Goal: Navigation & Orientation: Find specific page/section

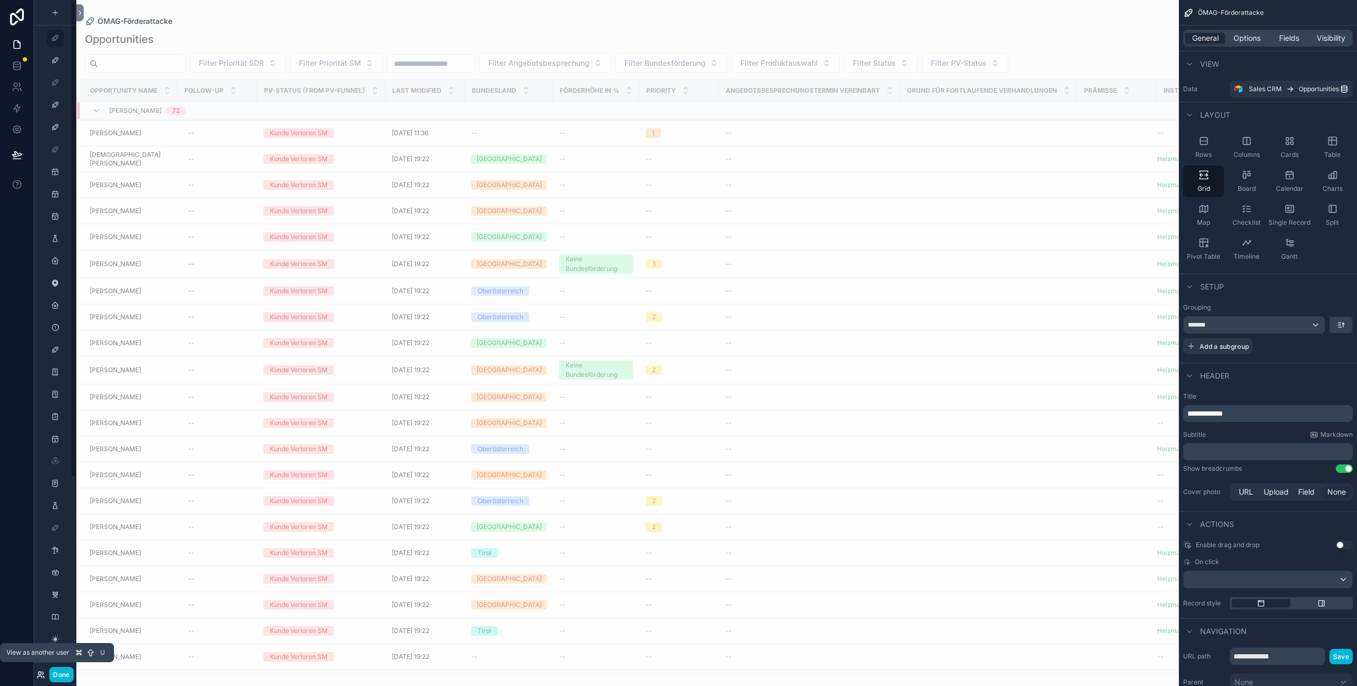
click at [40, 676] on icon at bounding box center [41, 674] width 8 height 8
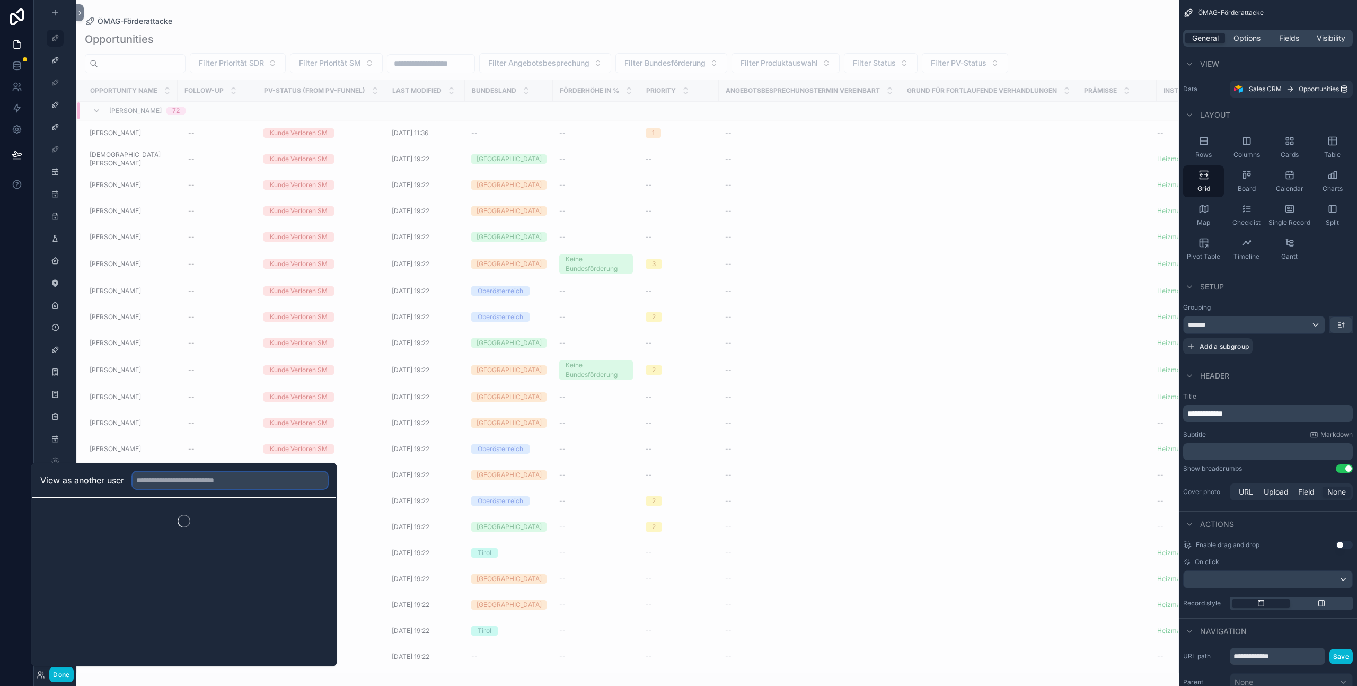
click at [153, 485] on input "text" at bounding box center [229, 480] width 195 height 17
type input "******"
click at [313, 521] on button "Select" at bounding box center [314, 518] width 28 height 15
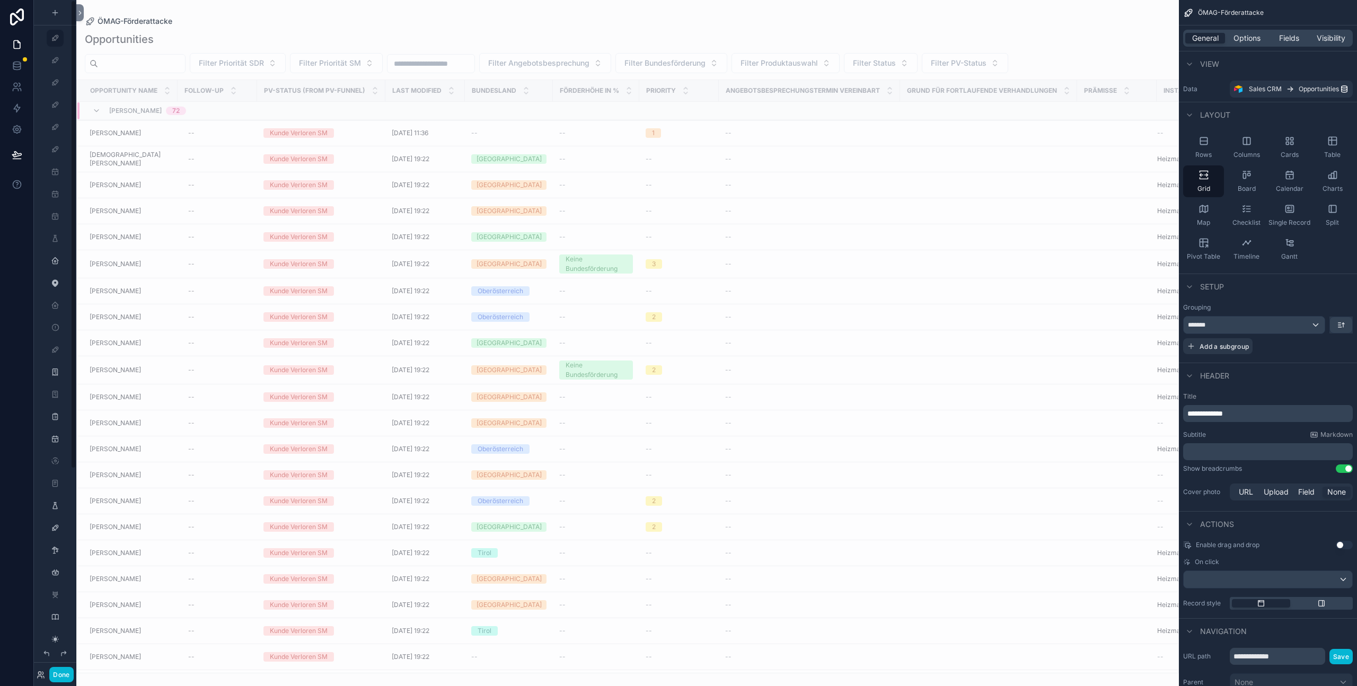
click at [68, 675] on button "Done" at bounding box center [61, 674] width 24 height 15
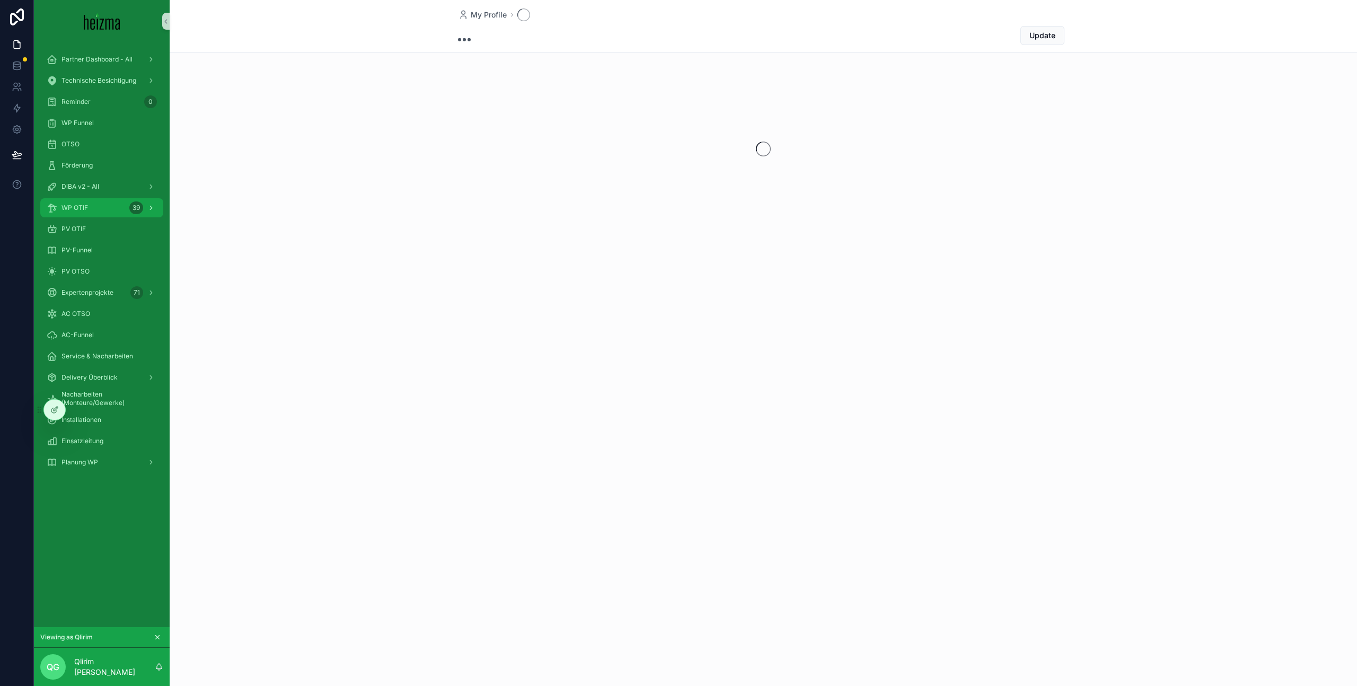
click at [107, 208] on div "WP OTIF 39" at bounding box center [102, 207] width 110 height 17
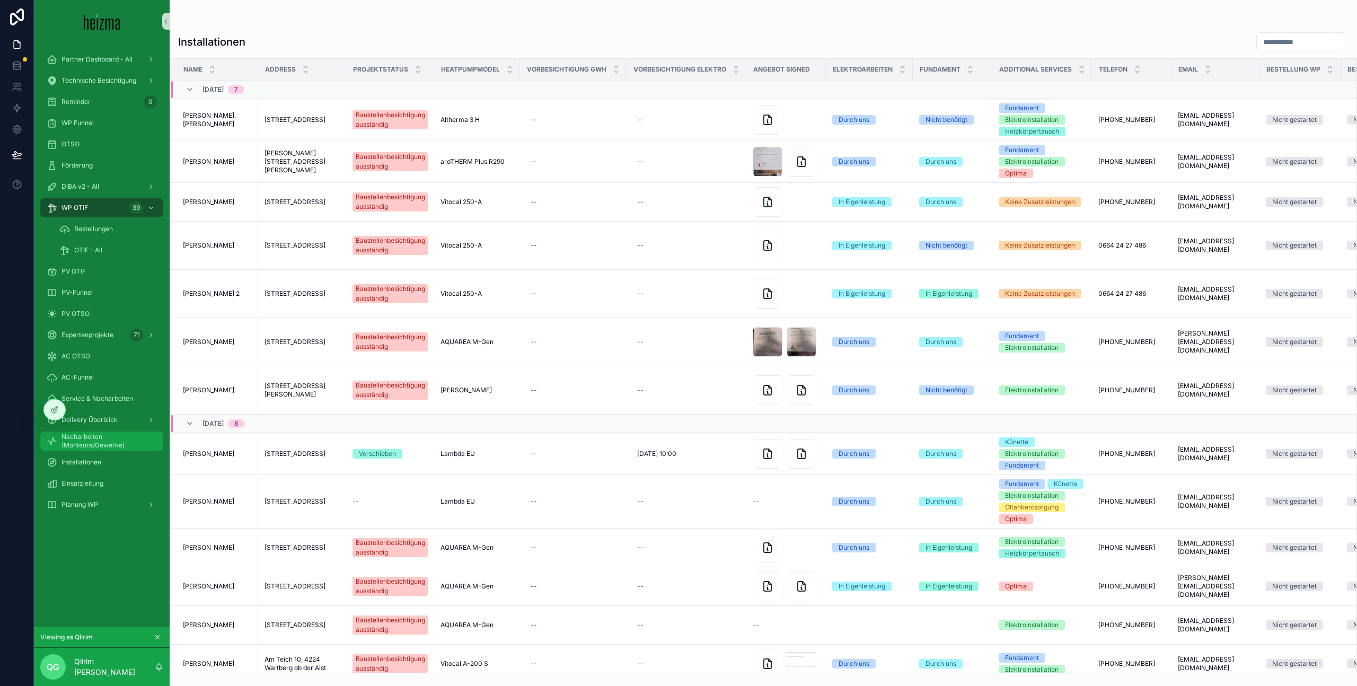
click at [119, 443] on span "Nacharbeiten (Monteure/Gewerke)" at bounding box center [106, 440] width 91 height 17
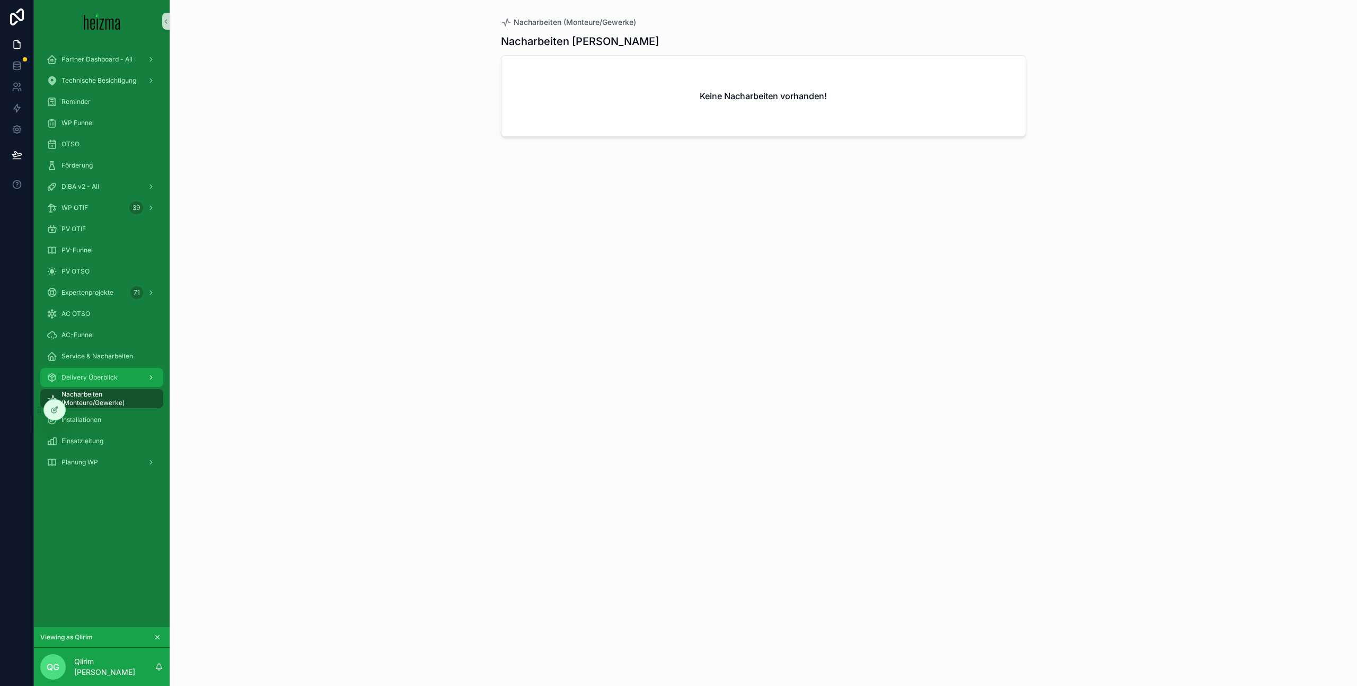
click at [123, 380] on div "Delivery Überblick" at bounding box center [102, 377] width 110 height 17
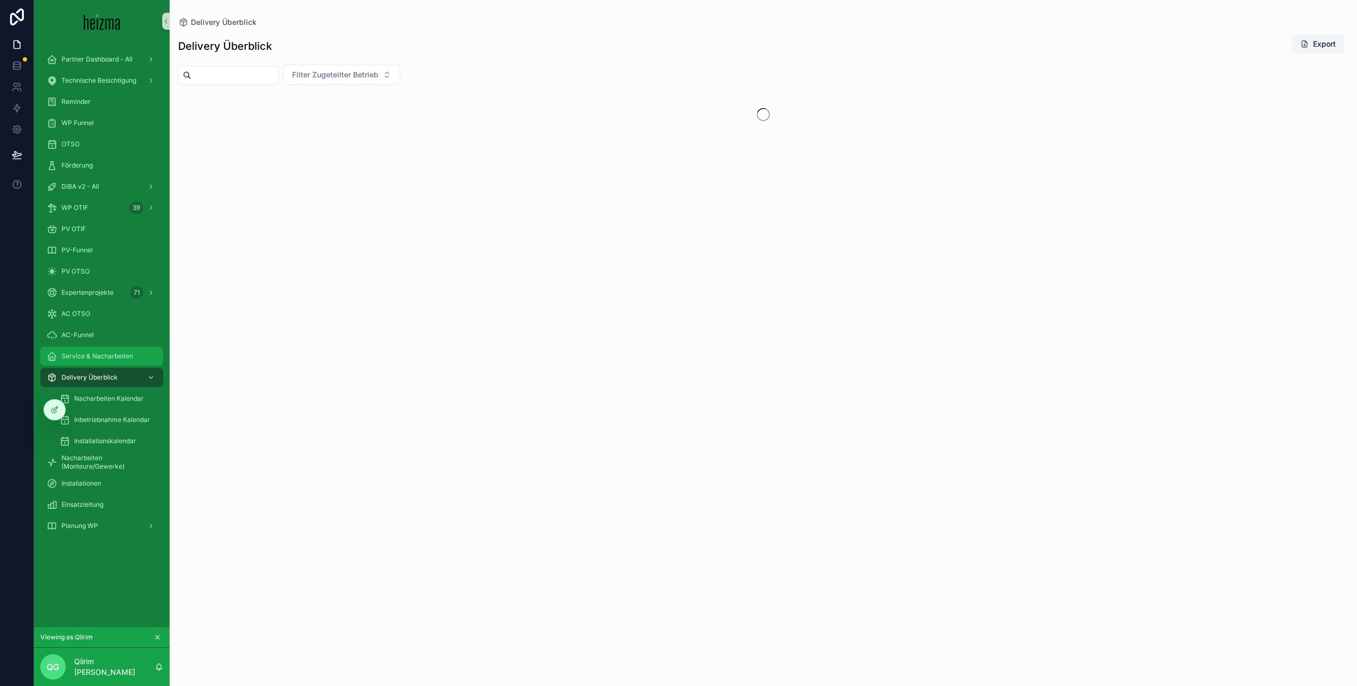
click at [128, 352] on span "Service & Nacharbeiten" at bounding box center [97, 356] width 72 height 8
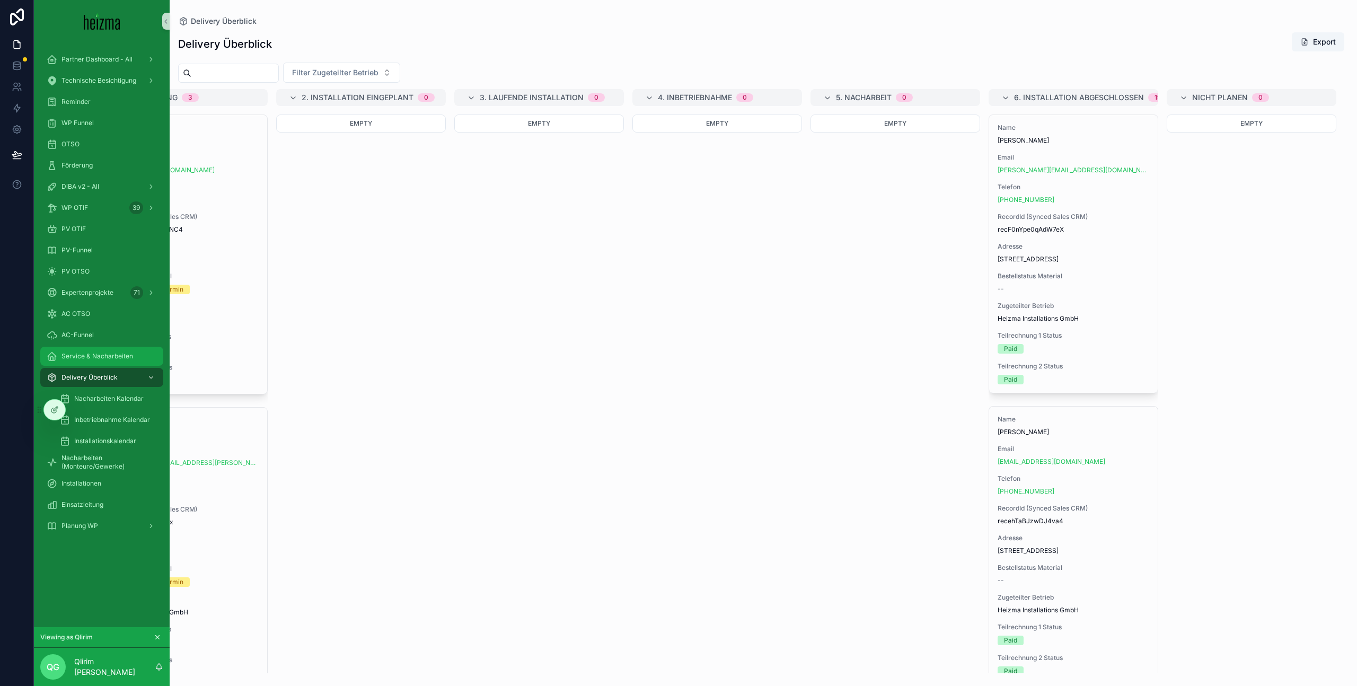
scroll to position [0, 178]
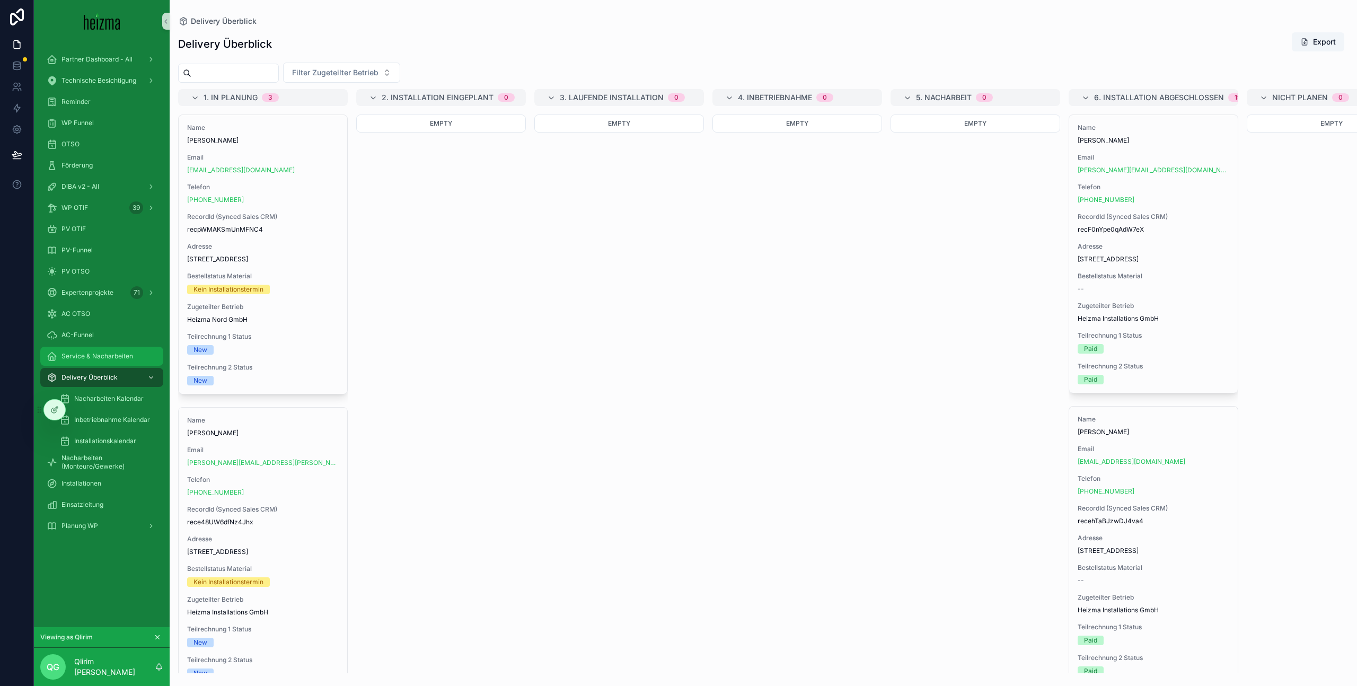
scroll to position [0, 178]
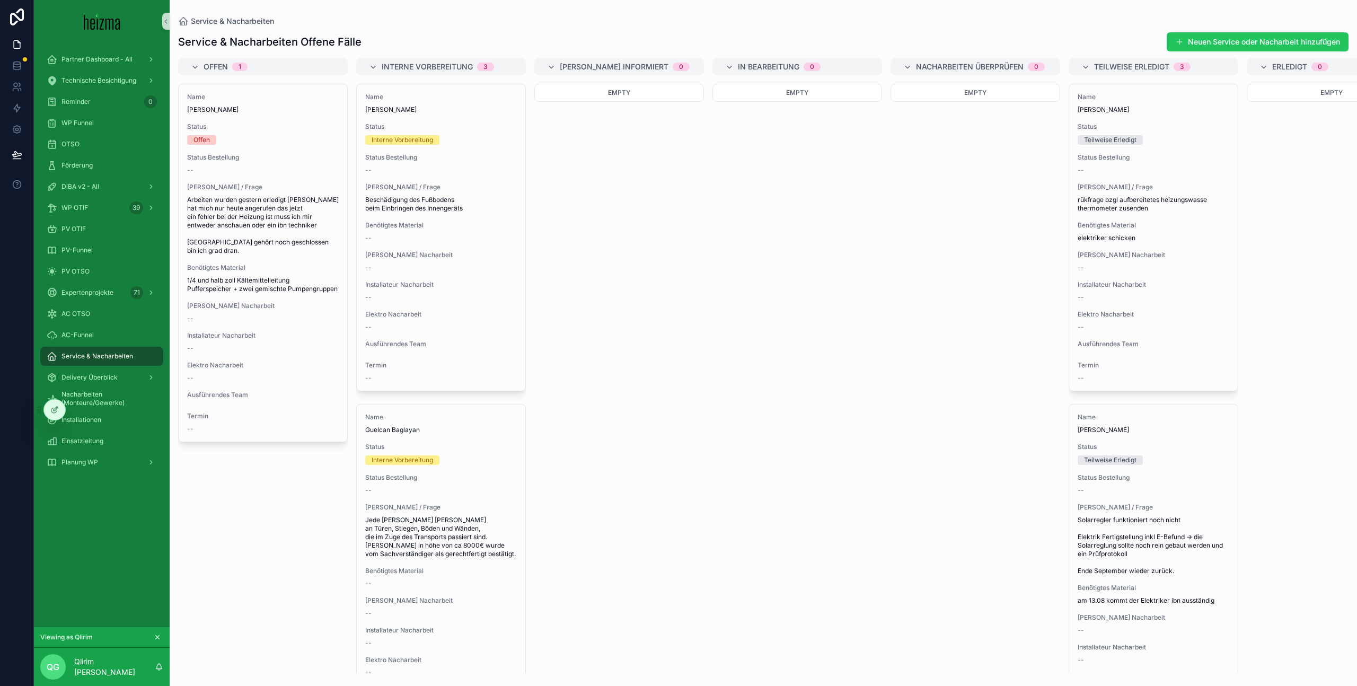
scroll to position [0, 356]
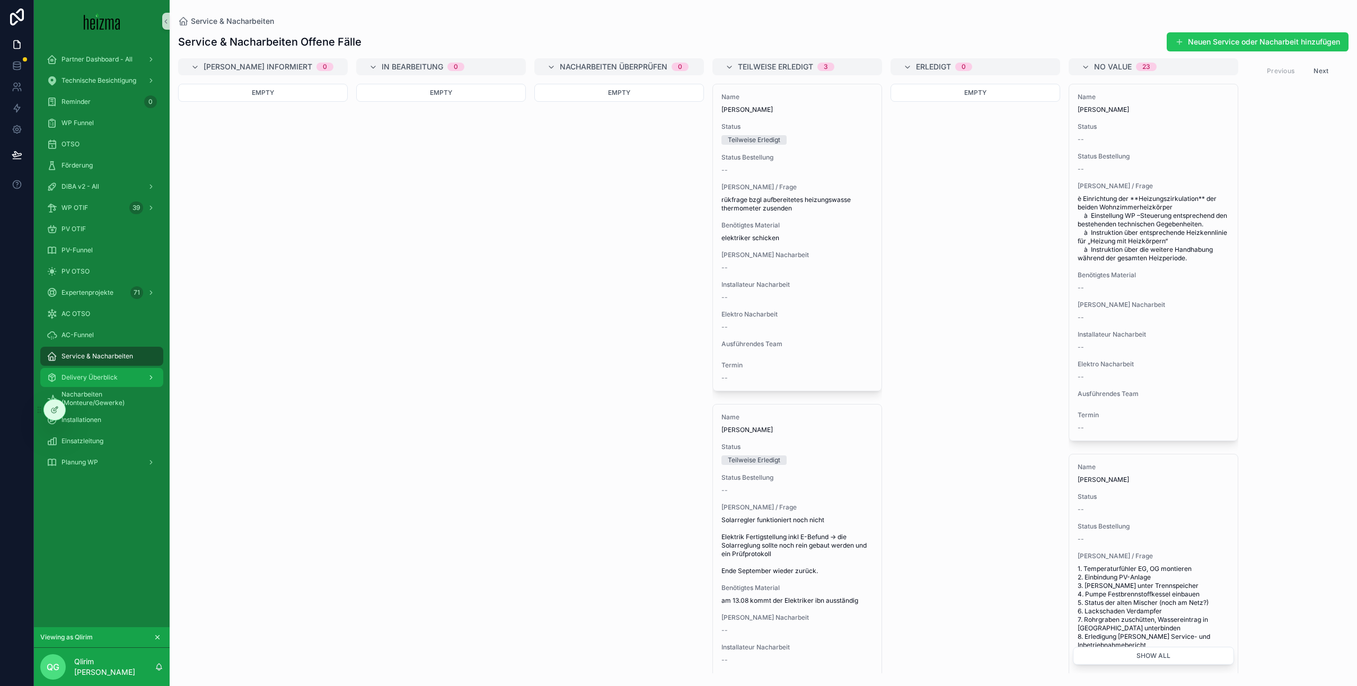
click at [136, 378] on div "Delivery Überblick" at bounding box center [102, 377] width 110 height 17
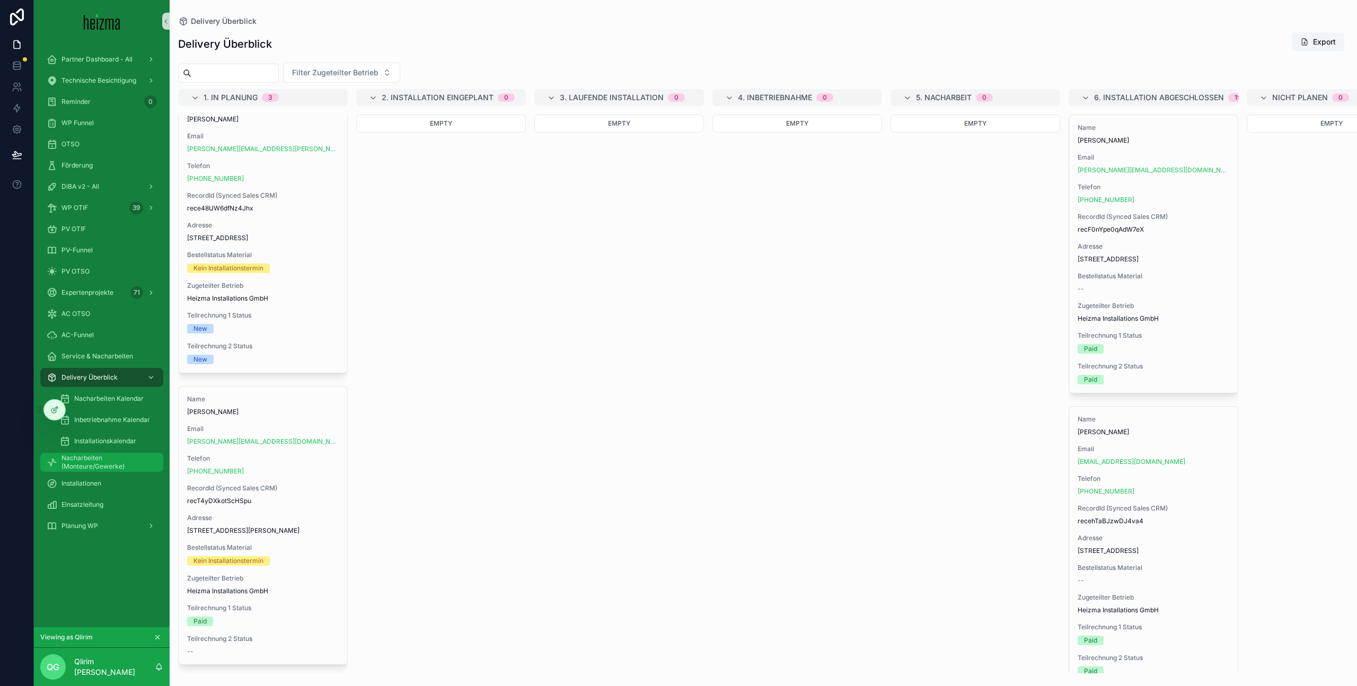
click at [121, 466] on span "Nacharbeiten (Monteure/Gewerke)" at bounding box center [106, 462] width 91 height 17
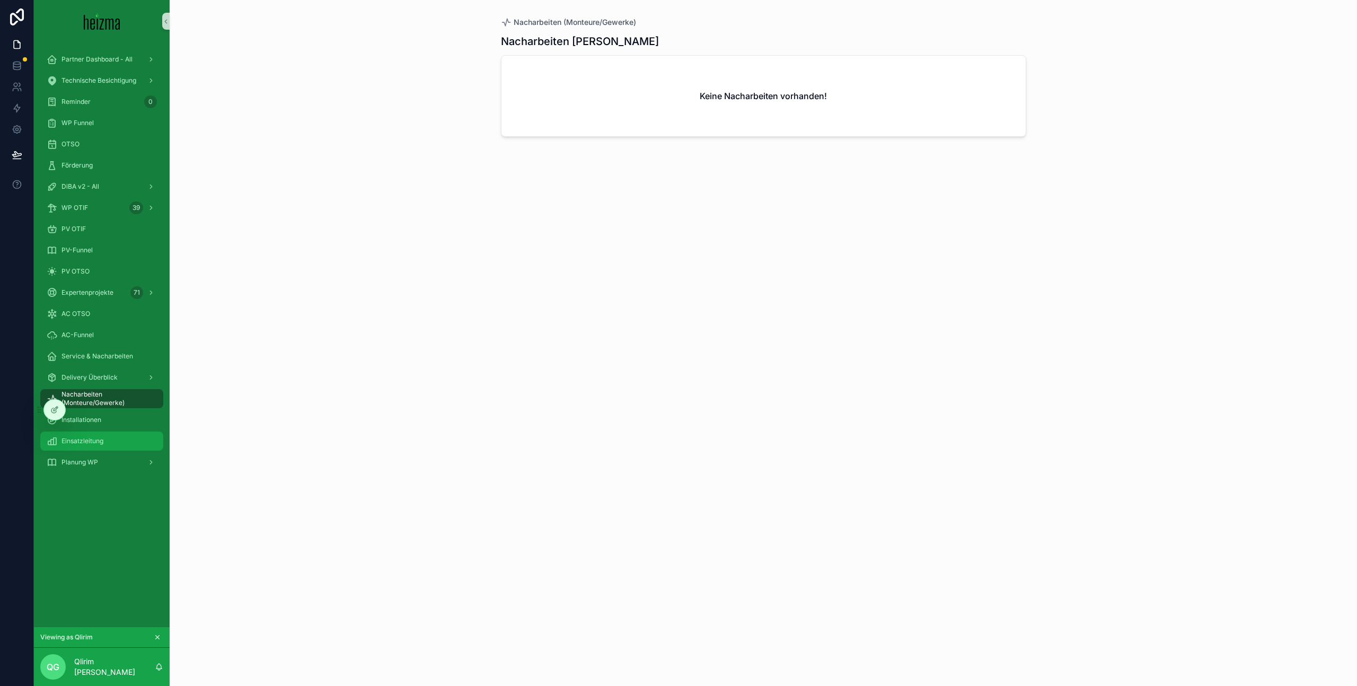
click at [139, 441] on div "Einsatzleitung" at bounding box center [102, 440] width 110 height 17
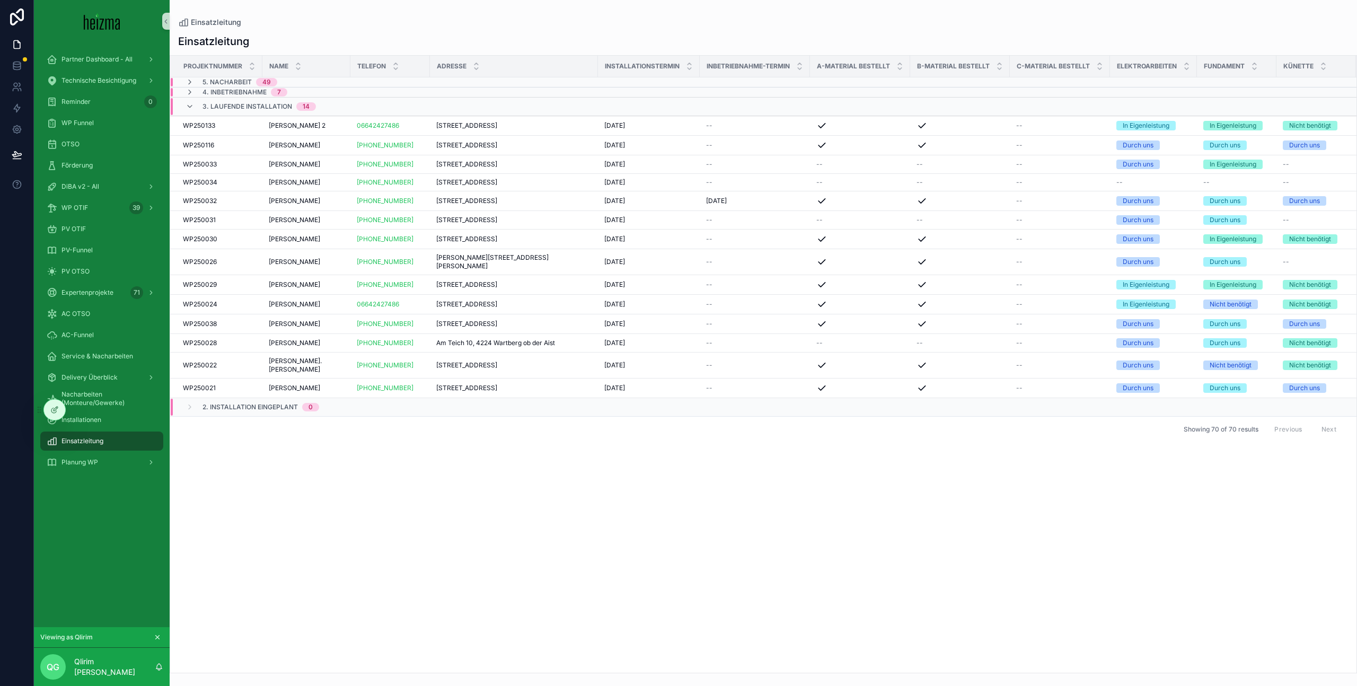
click at [243, 79] on span "5. Nacharbeit" at bounding box center [226, 82] width 49 height 8
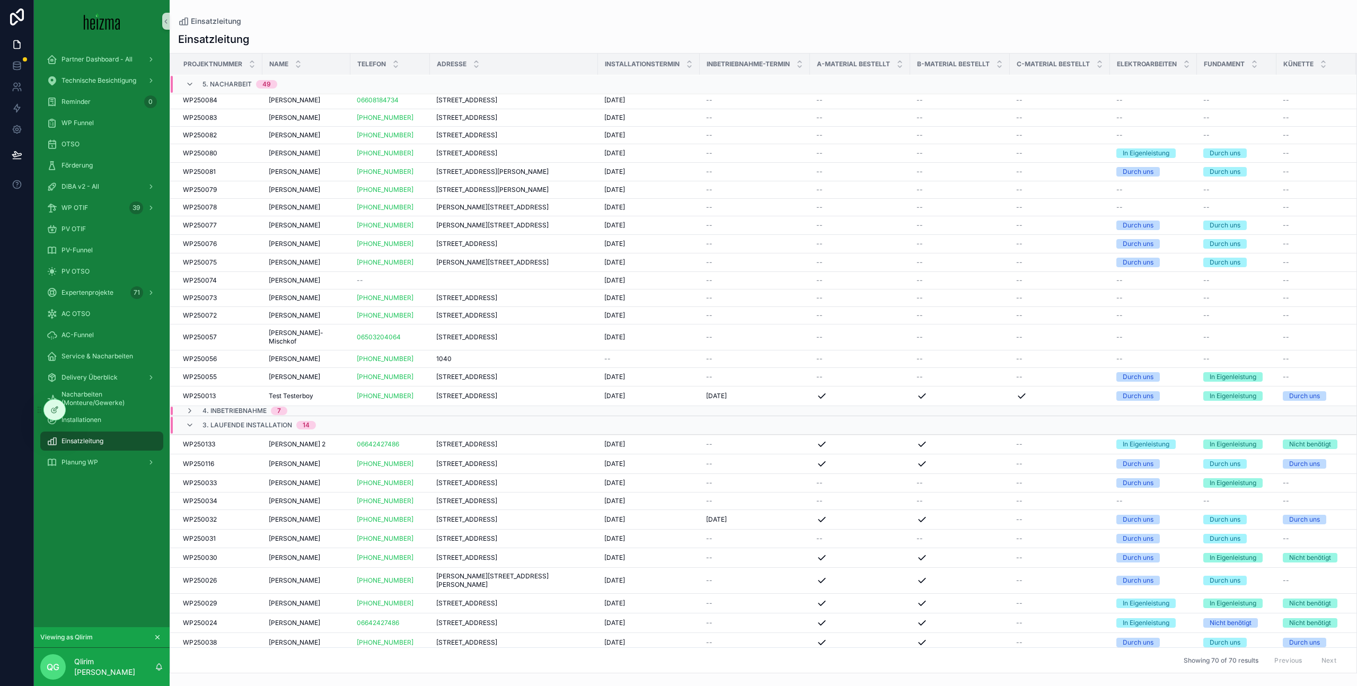
scroll to position [756, 0]
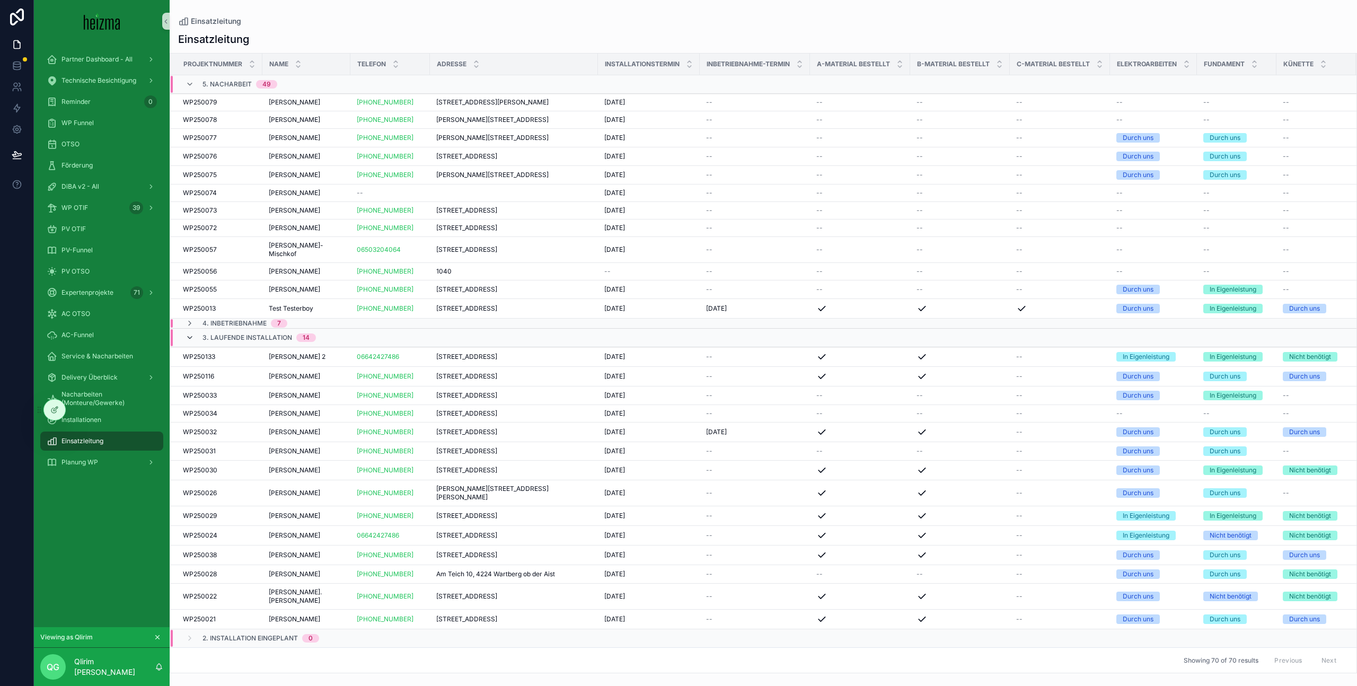
click at [192, 333] on icon "scrollable content" at bounding box center [189, 337] width 8 height 8
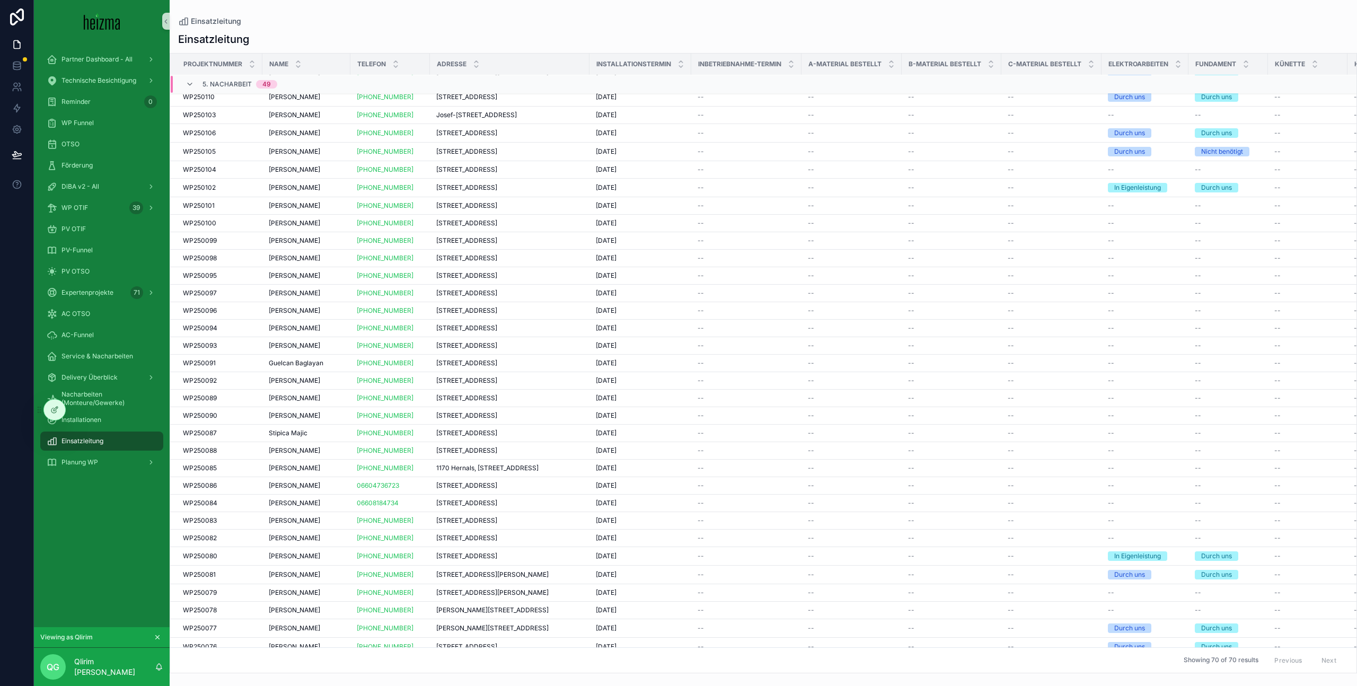
scroll to position [32, 0]
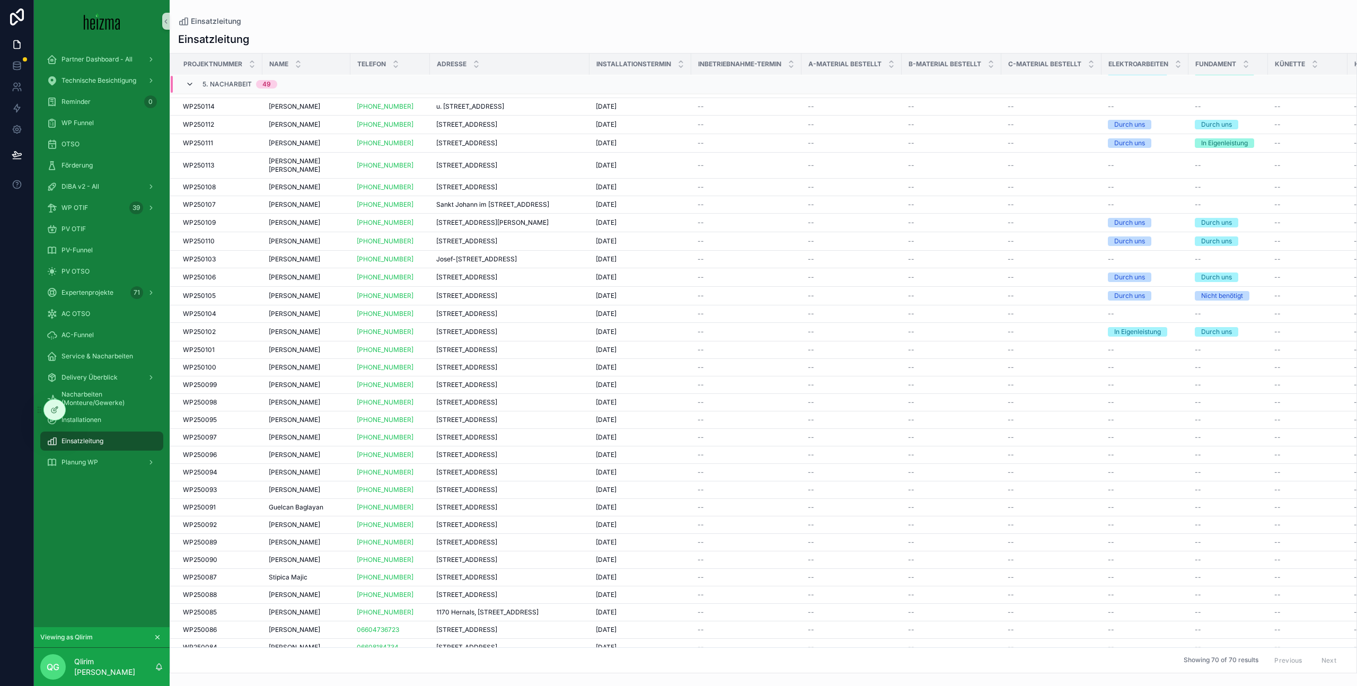
click at [189, 84] on icon "scrollable content" at bounding box center [189, 84] width 8 height 8
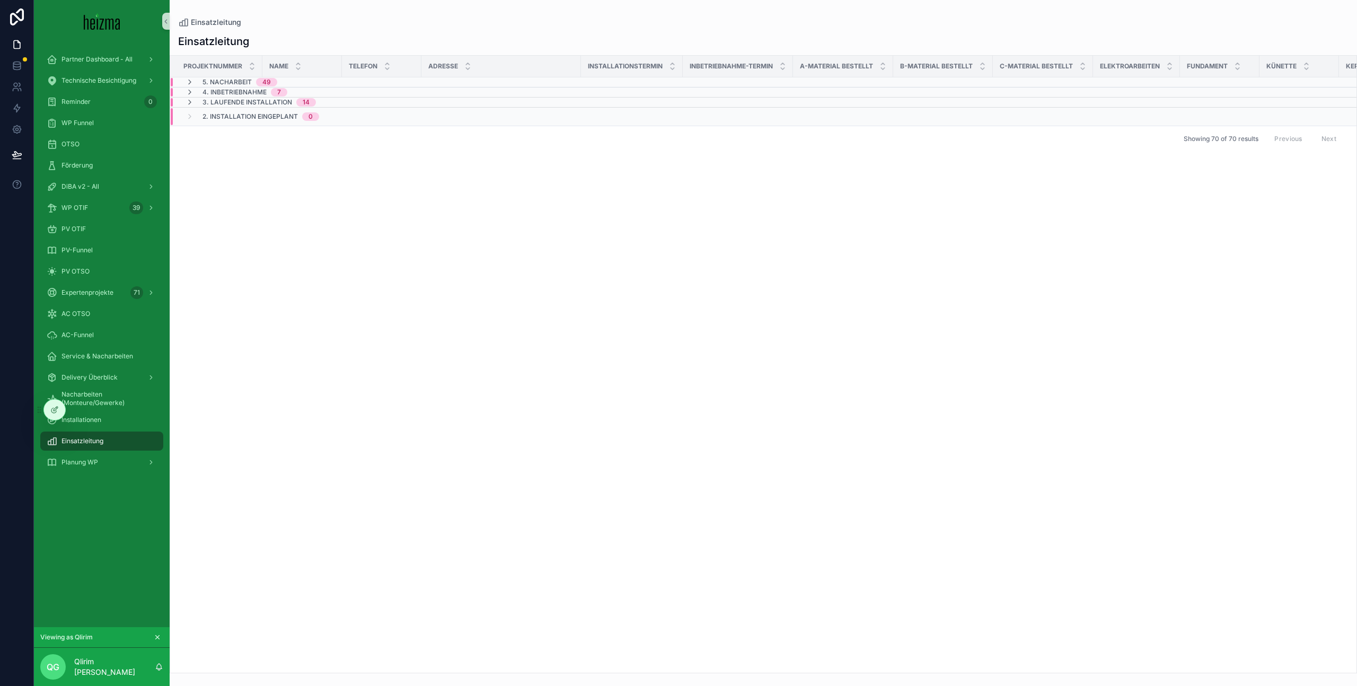
drag, startPoint x: 189, startPoint y: 84, endPoint x: 323, endPoint y: 677, distance: 607.6
click at [189, 85] on icon "scrollable content" at bounding box center [189, 82] width 8 height 8
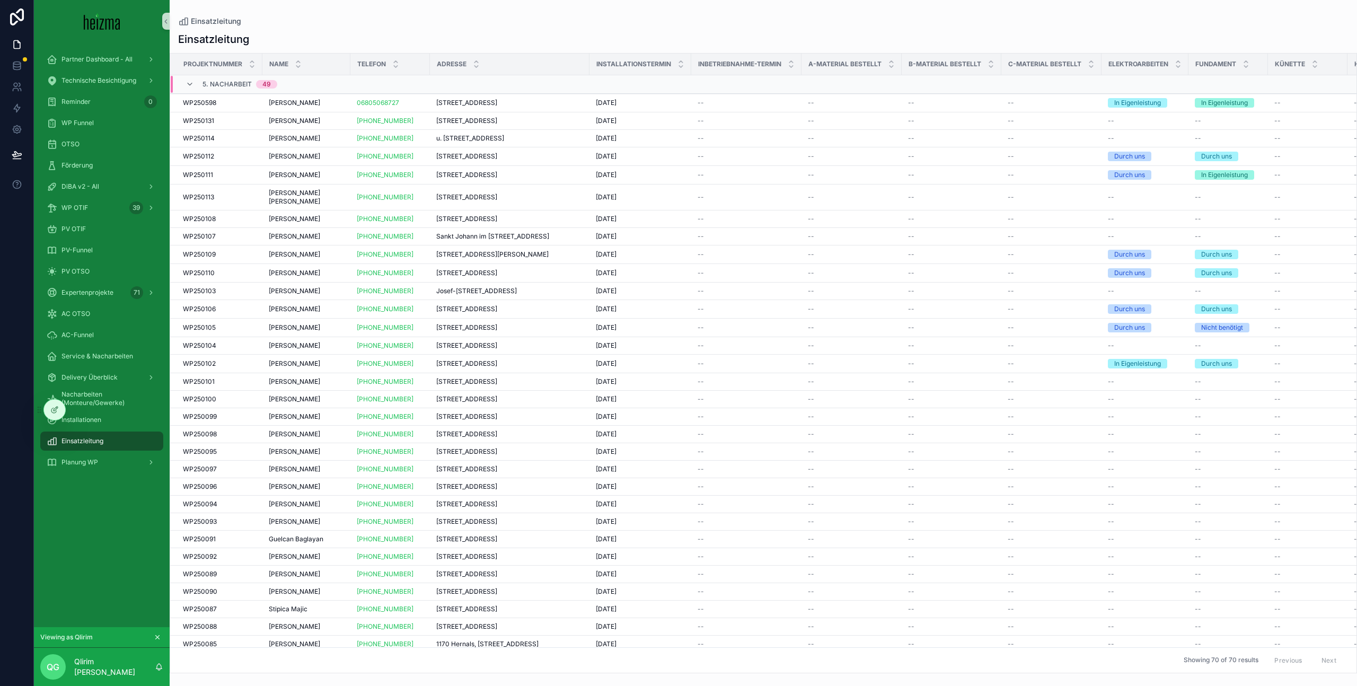
click at [199, 83] on div "5. Nacharbeit 49" at bounding box center [231, 84] width 92 height 17
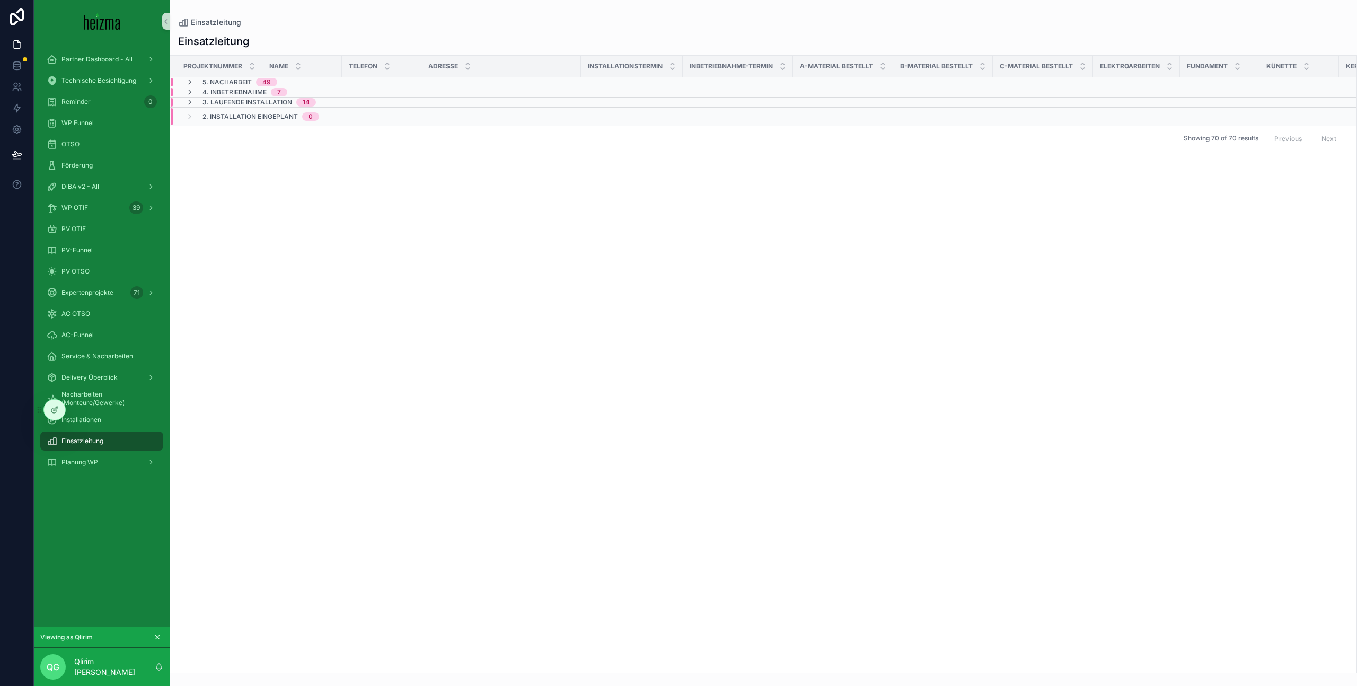
click at [195, 102] on div "3. Laufende Installation 14" at bounding box center [250, 102] width 130 height 8
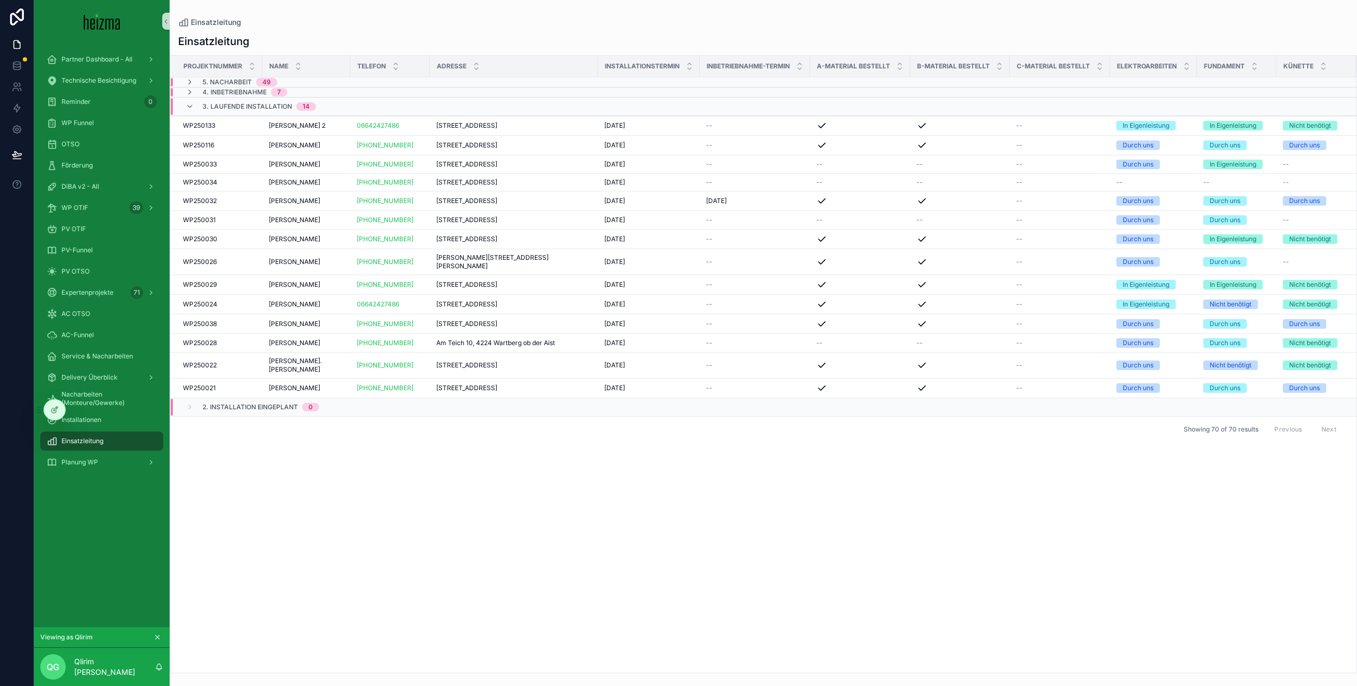
click at [237, 93] on span "4. Inbetriebnahme" at bounding box center [234, 92] width 64 height 8
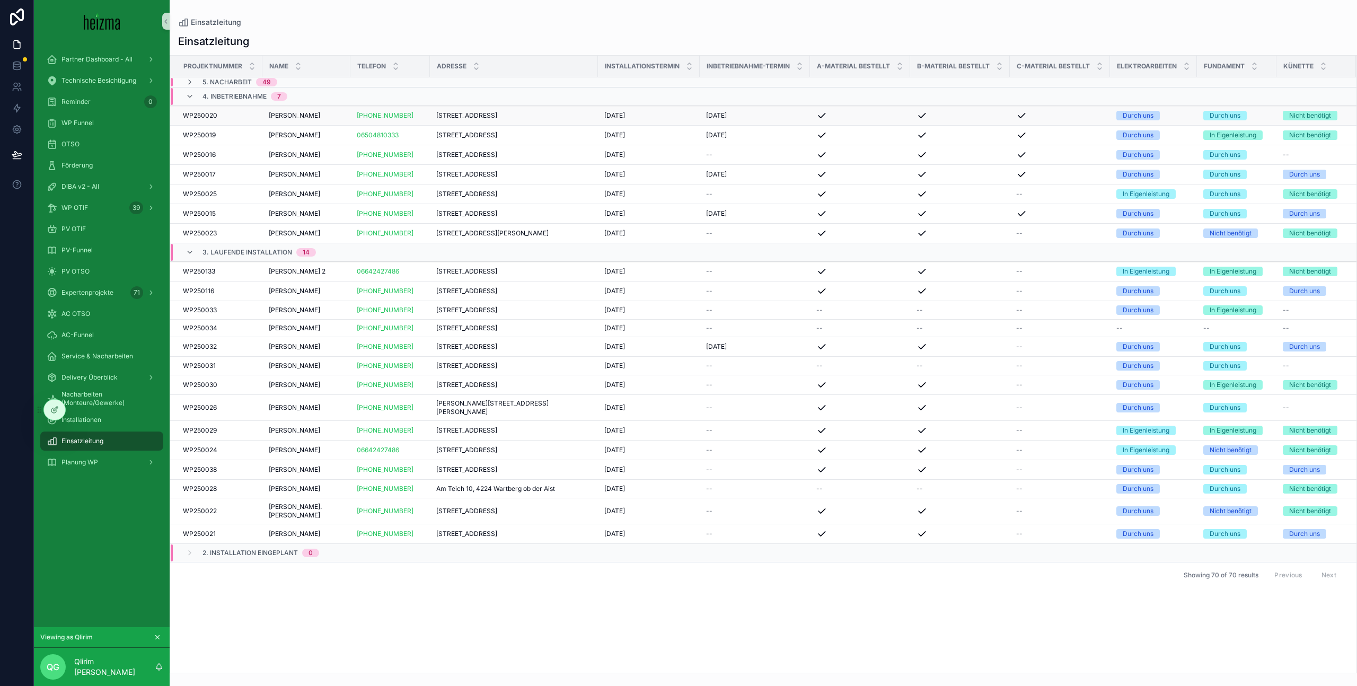
click at [339, 117] on div "Werner Steininger Werner Steininger" at bounding box center [306, 115] width 75 height 8
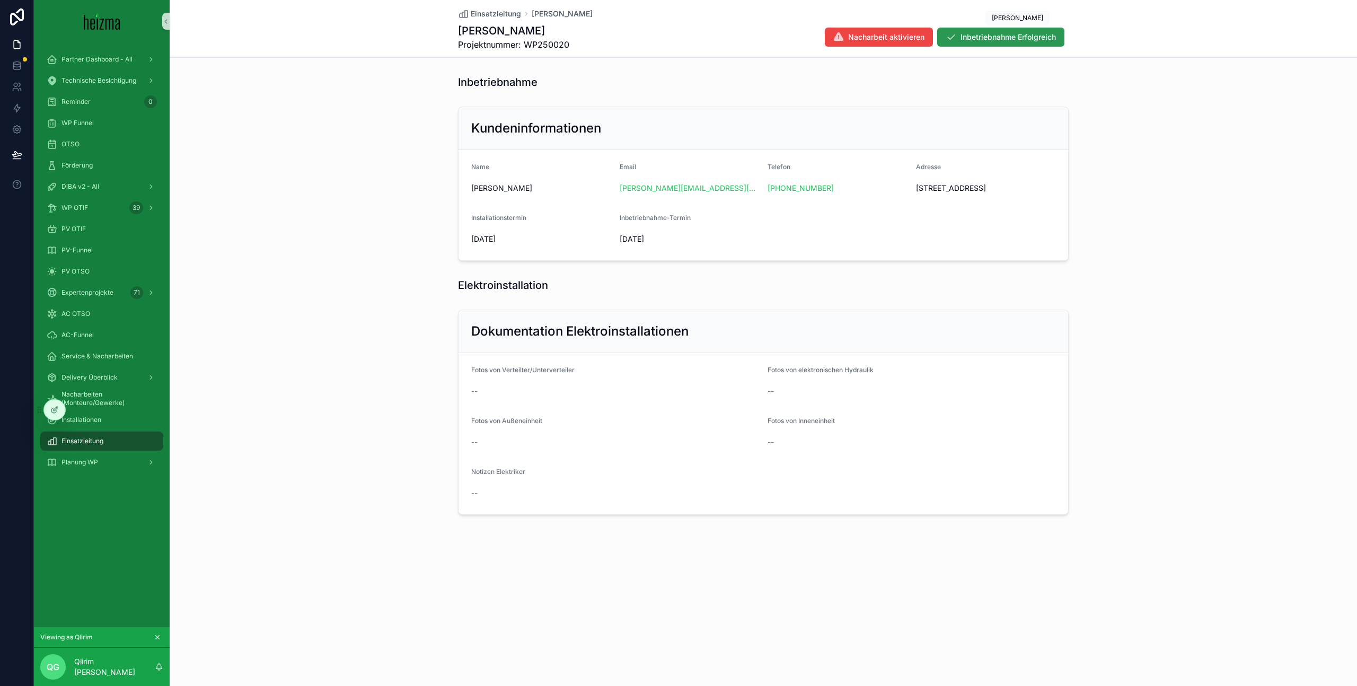
click at [1018, 34] on span "Inbetriebnahme Erfolgreich" at bounding box center [1007, 37] width 95 height 11
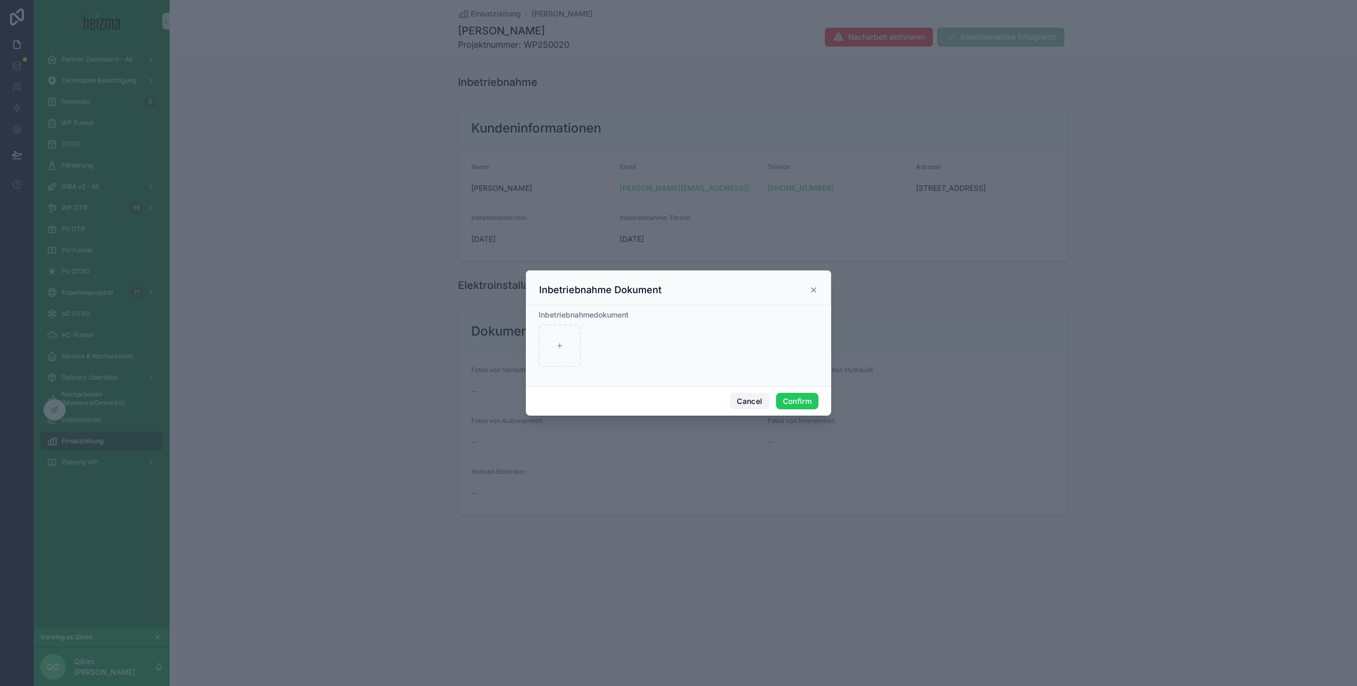
click at [754, 400] on button "Cancel" at bounding box center [749, 401] width 39 height 17
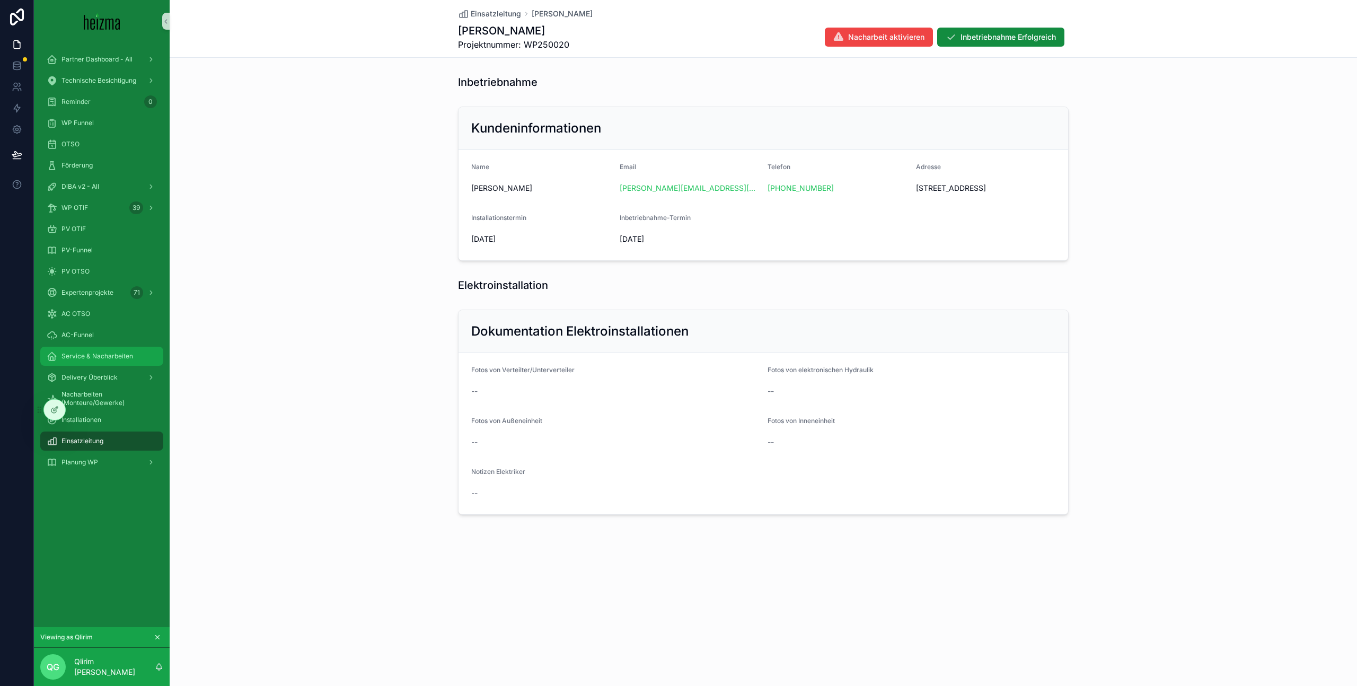
click at [129, 355] on span "Service & Nacharbeiten" at bounding box center [97, 356] width 72 height 8
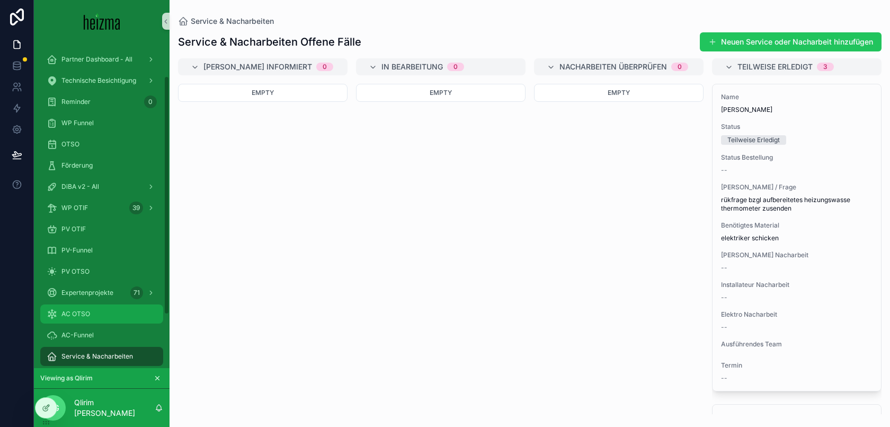
scroll to position [118, 0]
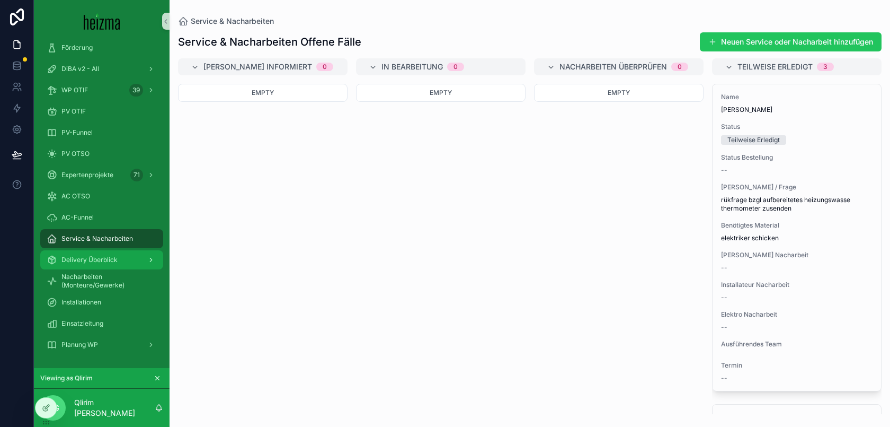
click at [121, 254] on div "Delivery Überblick" at bounding box center [102, 259] width 110 height 17
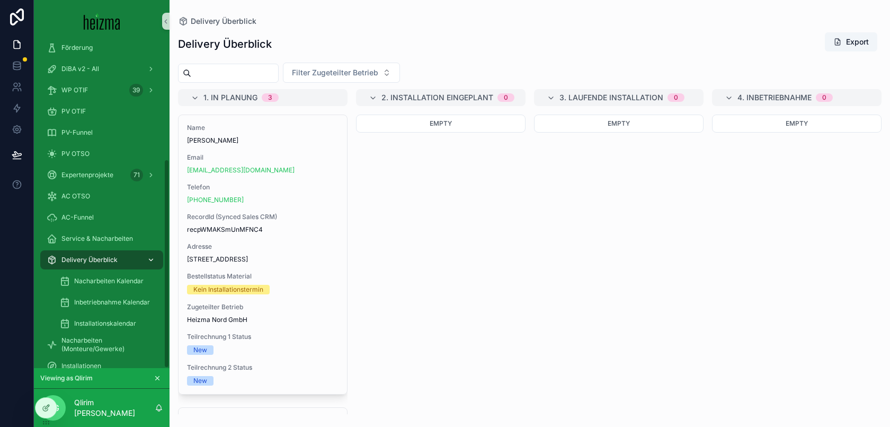
scroll to position [181, 0]
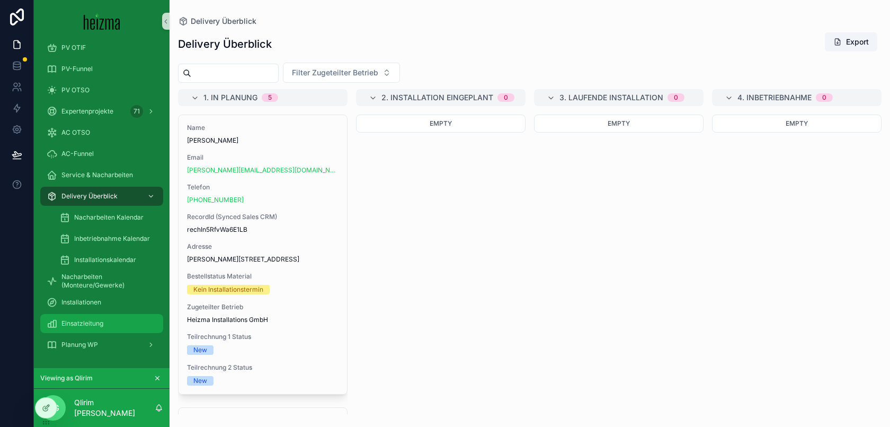
click at [112, 324] on div "Einsatzleitung" at bounding box center [102, 323] width 110 height 17
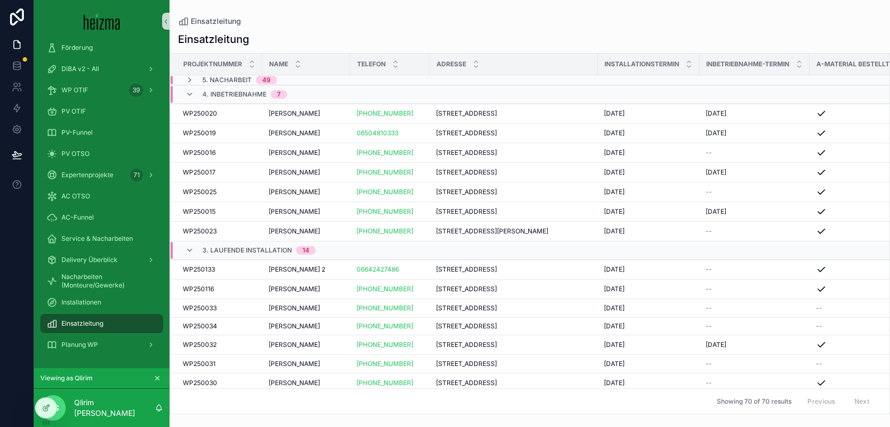
click at [211, 78] on span "5. Nacharbeit" at bounding box center [226, 80] width 49 height 8
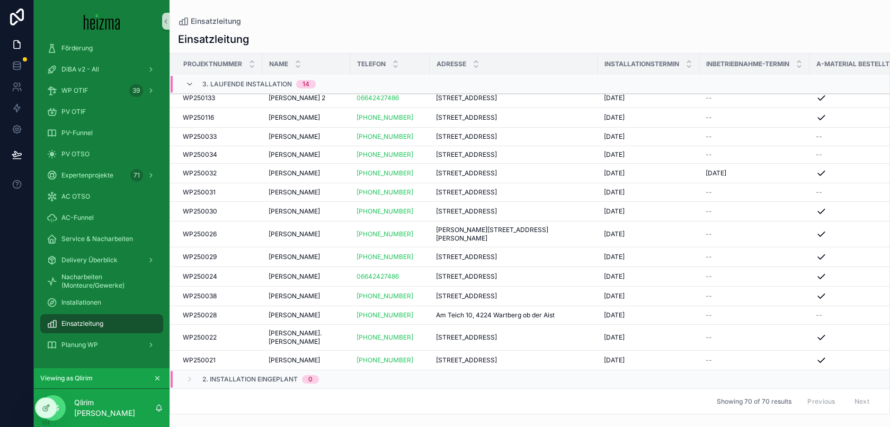
scroll to position [1173, 0]
click at [44, 410] on icon at bounding box center [46, 408] width 8 height 8
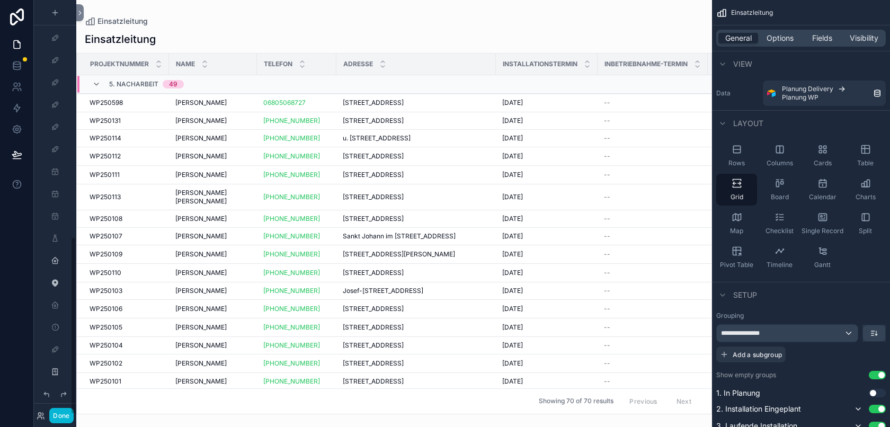
scroll to position [552, 0]
click at [62, 416] on button "Done" at bounding box center [61, 415] width 24 height 15
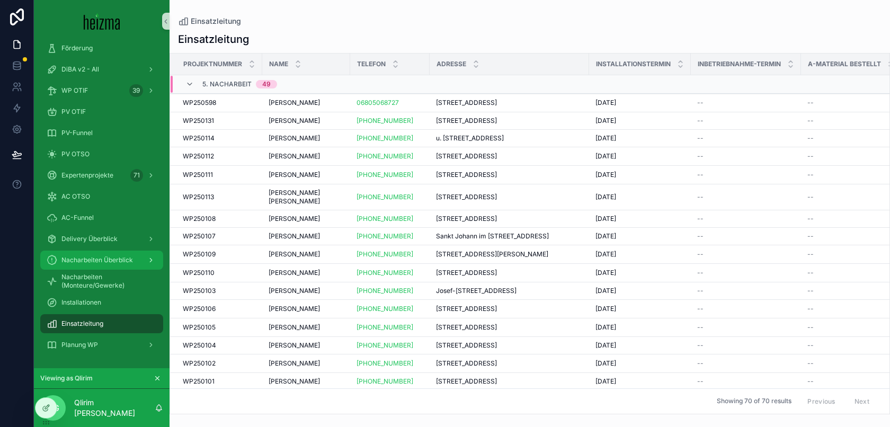
click at [107, 253] on div "Nacharbeiten Überblick" at bounding box center [102, 260] width 110 height 17
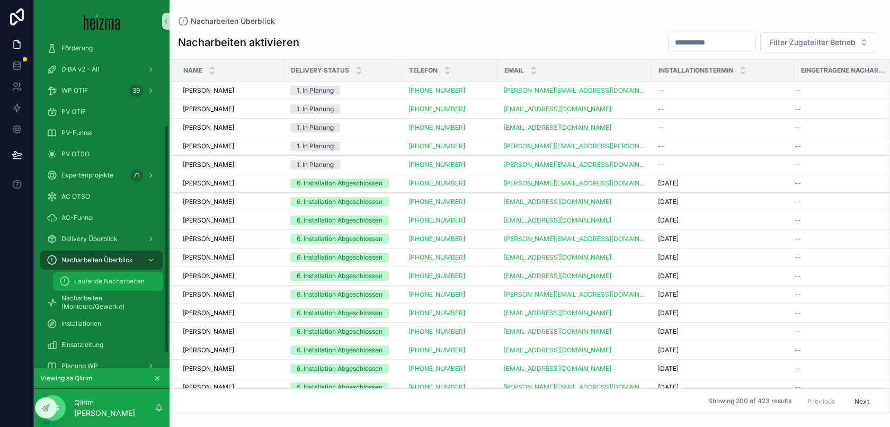
scroll to position [138, 0]
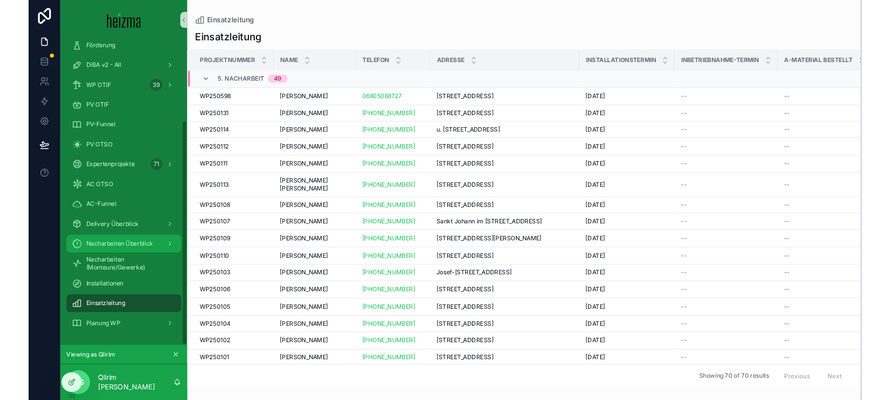
scroll to position [117, 0]
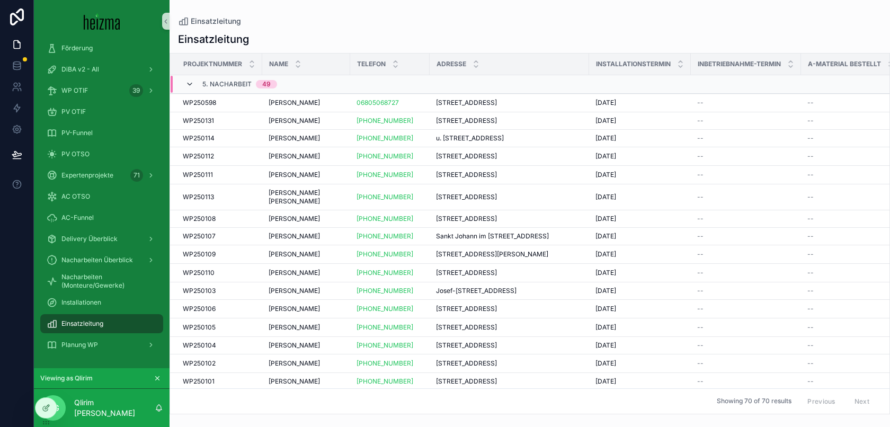
click at [188, 86] on icon "scrollable content" at bounding box center [189, 84] width 8 height 8
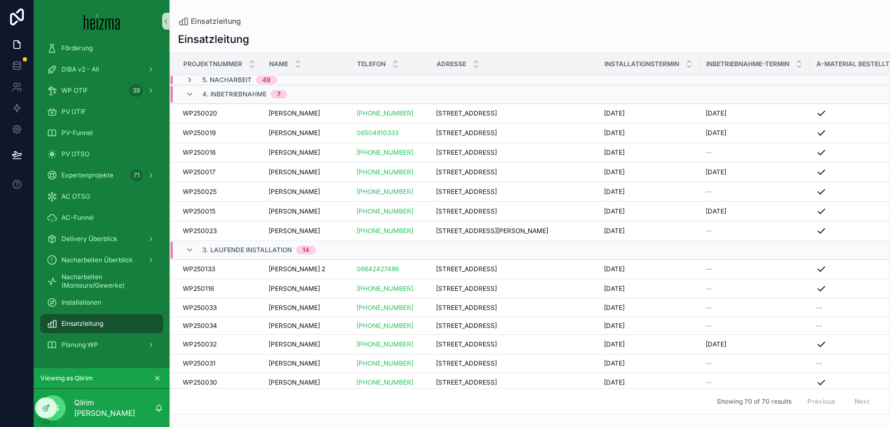
click at [182, 100] on div "4. Inbetriebnahme 7" at bounding box center [236, 94] width 127 height 17
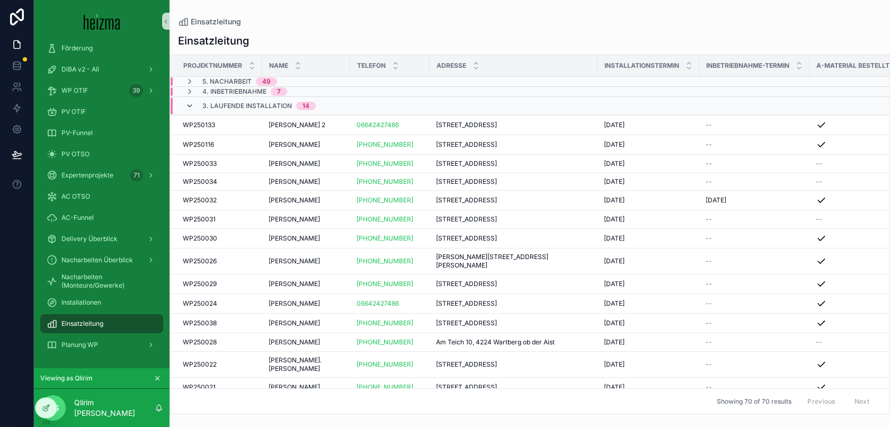
click at [190, 109] on icon "scrollable content" at bounding box center [189, 106] width 8 height 8
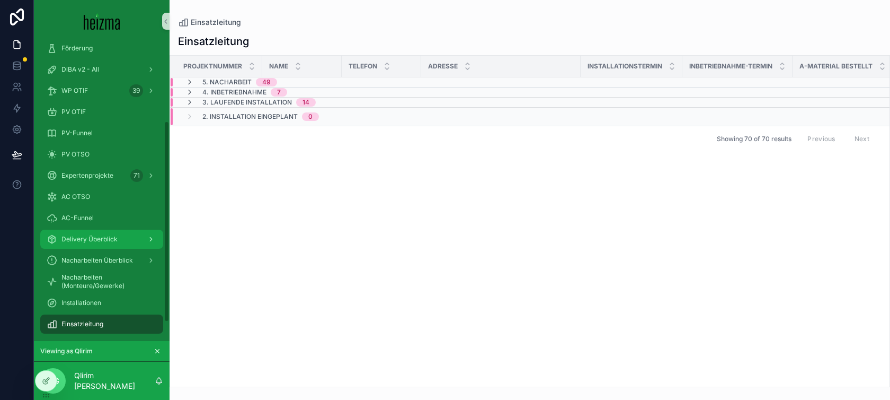
scroll to position [145, 0]
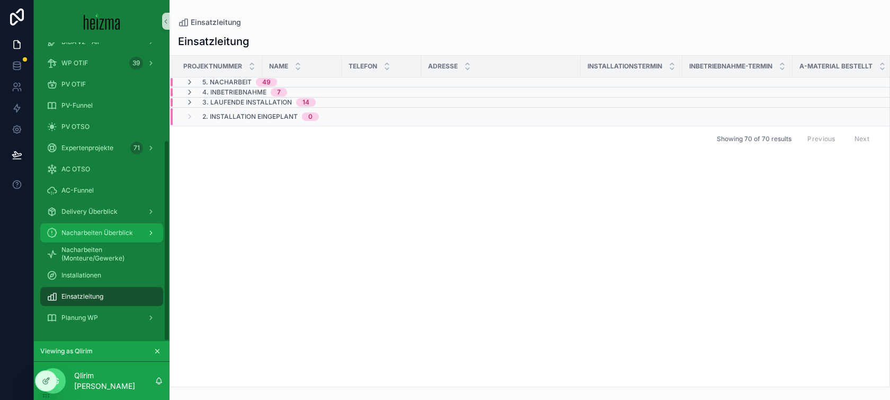
click at [121, 234] on span "Nacharbeiten Überblick" at bounding box center [97, 232] width 72 height 8
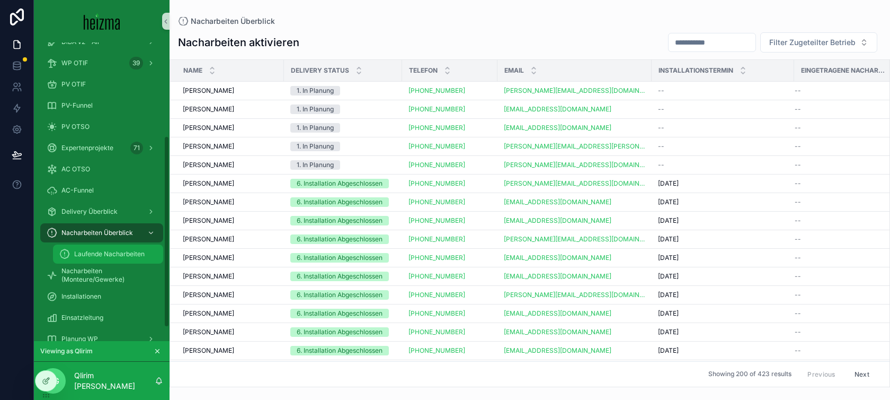
click at [110, 253] on span "Laufende Nacharbeiten" at bounding box center [109, 254] width 70 height 8
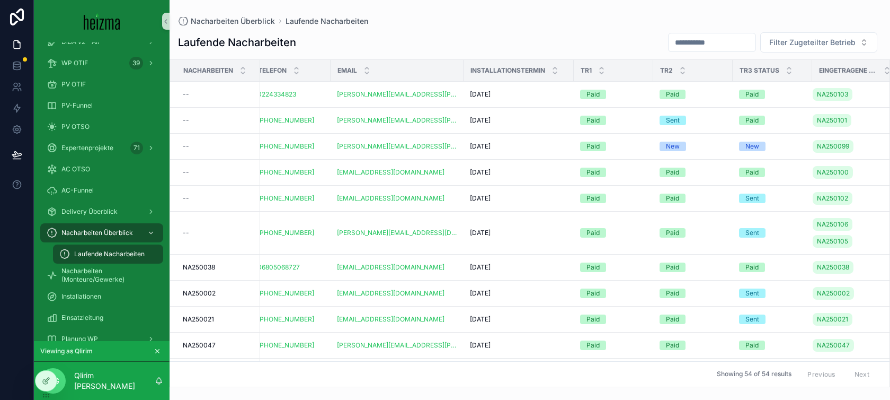
scroll to position [0, 98]
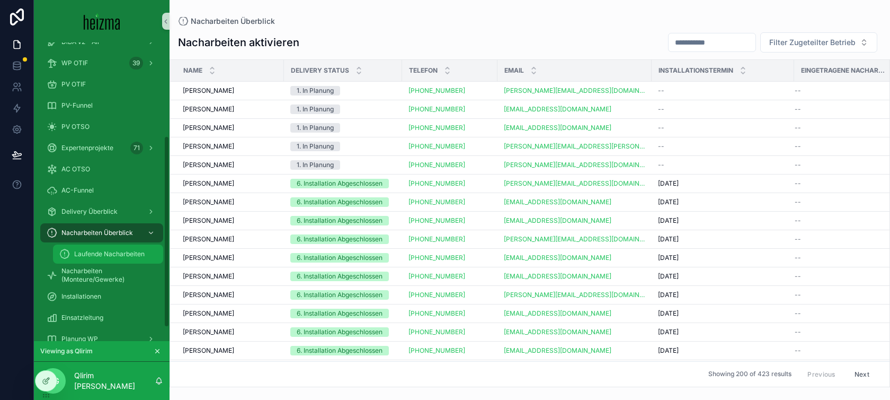
click at [129, 256] on span "Laufende Nacharbeiten" at bounding box center [109, 254] width 70 height 8
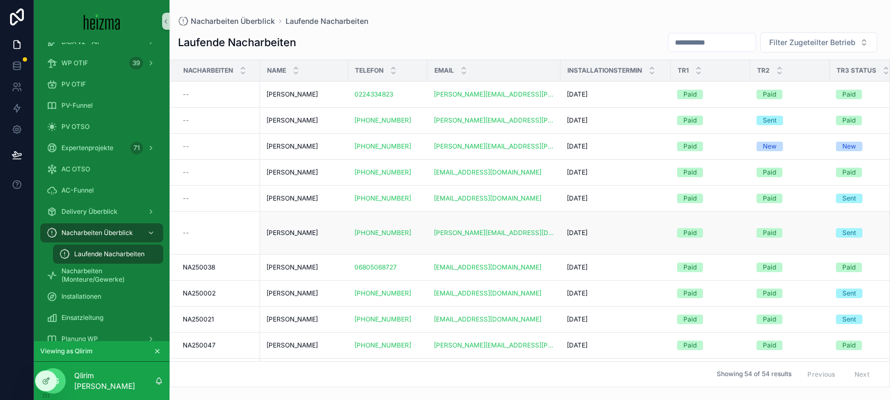
scroll to position [40, 0]
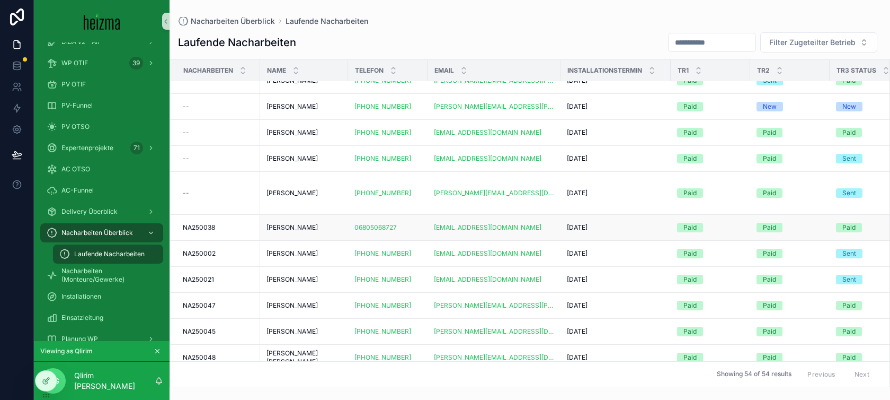
click at [335, 229] on div "Paul Gleirscher Paul Gleirscher" at bounding box center [304, 227] width 75 height 8
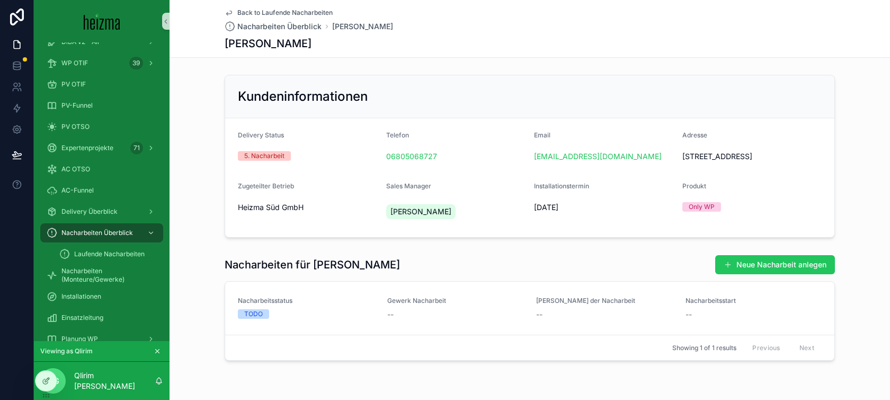
scroll to position [33, 0]
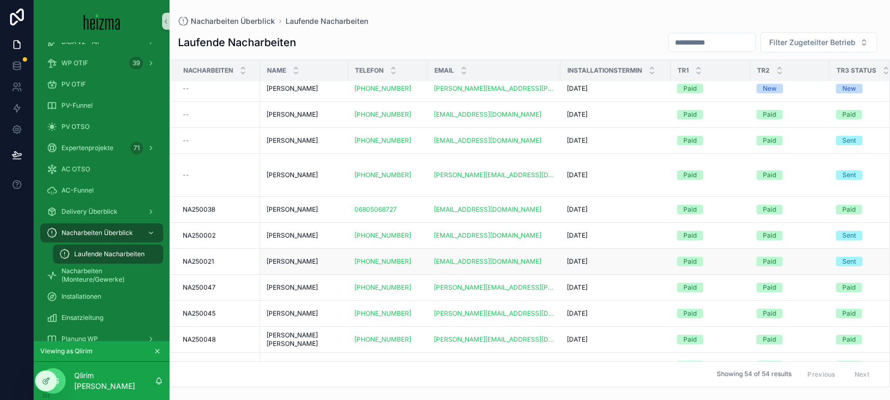
scroll to position [59, 0]
click at [316, 263] on div "Ulrike Kafka Ulrike Kafka" at bounding box center [304, 260] width 75 height 8
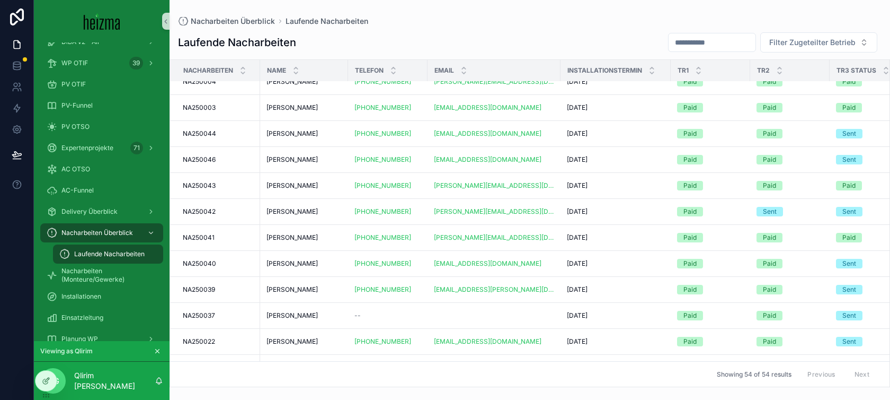
scroll to position [1139, 0]
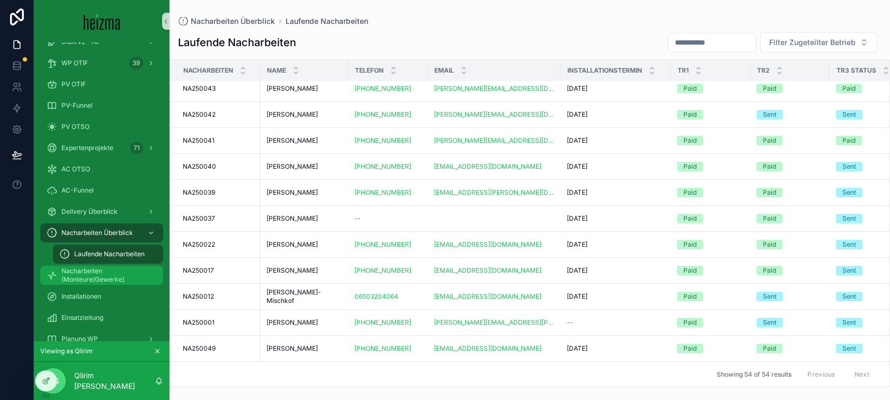
click at [126, 283] on span "Nacharbeiten (Monteure/Gewerke)" at bounding box center [106, 275] width 91 height 17
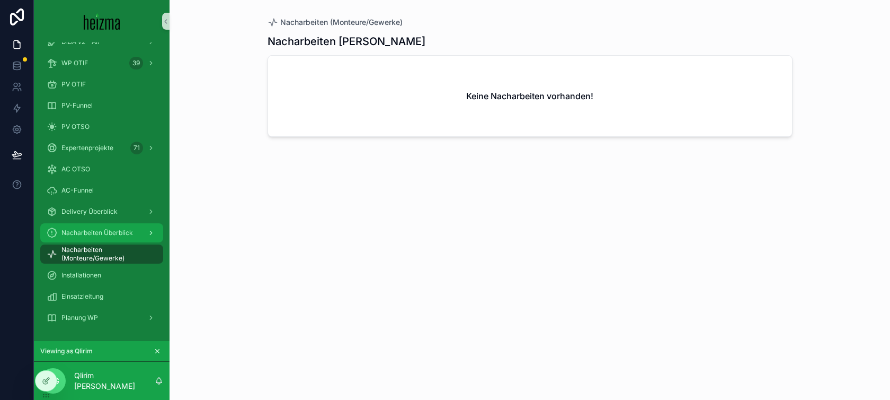
click at [121, 224] on div "Nacharbeiten Überblick" at bounding box center [102, 232] width 110 height 17
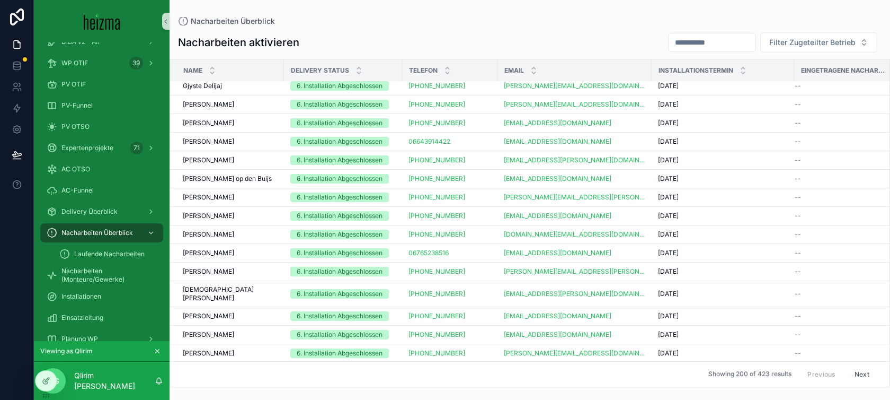
scroll to position [3437, 0]
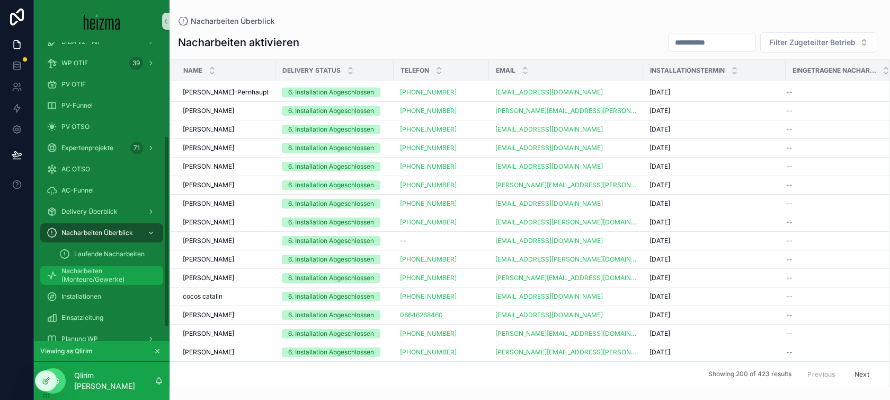
click at [105, 275] on span "Nacharbeiten (Monteure/Gewerke)" at bounding box center [106, 275] width 91 height 17
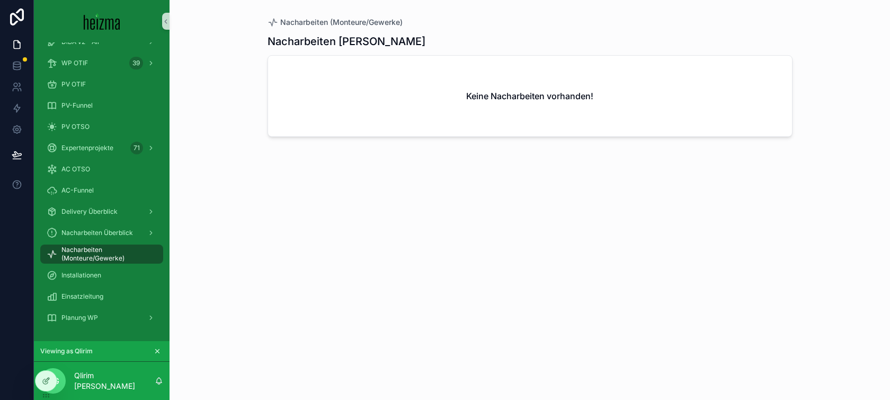
click at [123, 263] on div "Nacharbeiten (Monteure/Gewerke)" at bounding box center [102, 253] width 136 height 21
click at [118, 272] on div "Installationen" at bounding box center [102, 275] width 110 height 17
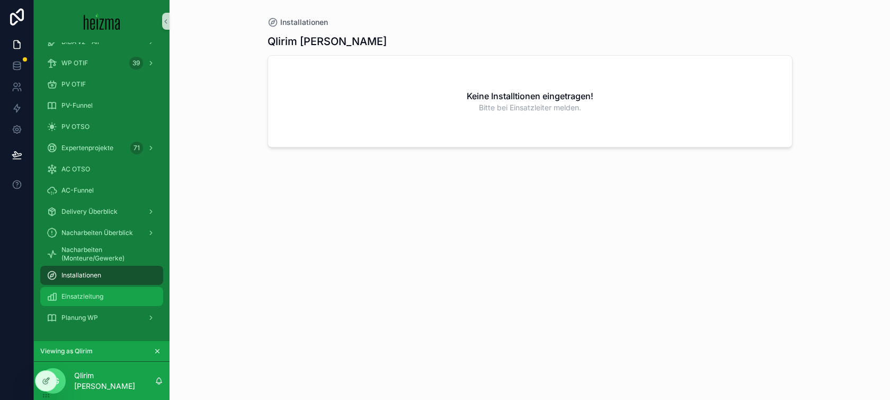
click at [116, 300] on div "Einsatzleitung" at bounding box center [102, 296] width 110 height 17
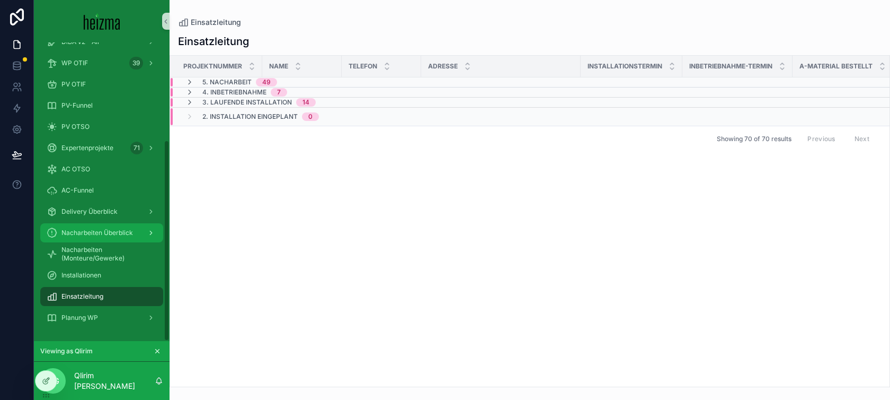
click at [119, 234] on span "Nacharbeiten Überblick" at bounding box center [97, 232] width 72 height 8
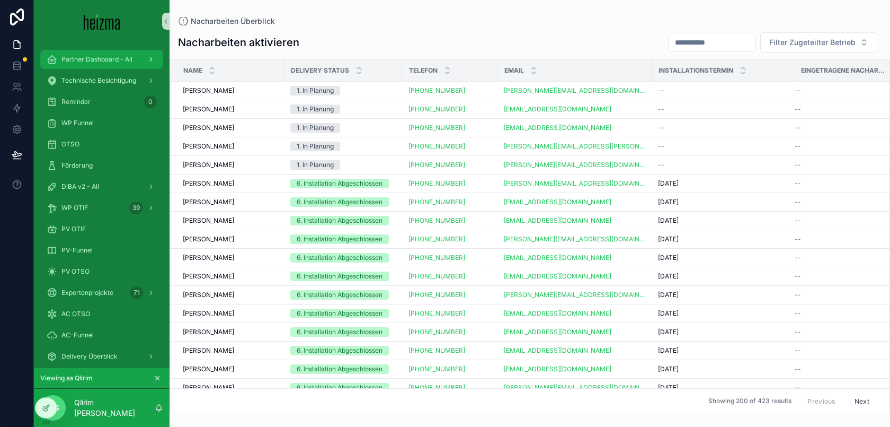
click at [130, 67] on div "Partner Dashboard - All" at bounding box center [102, 59] width 110 height 17
